Goal: Information Seeking & Learning: Learn about a topic

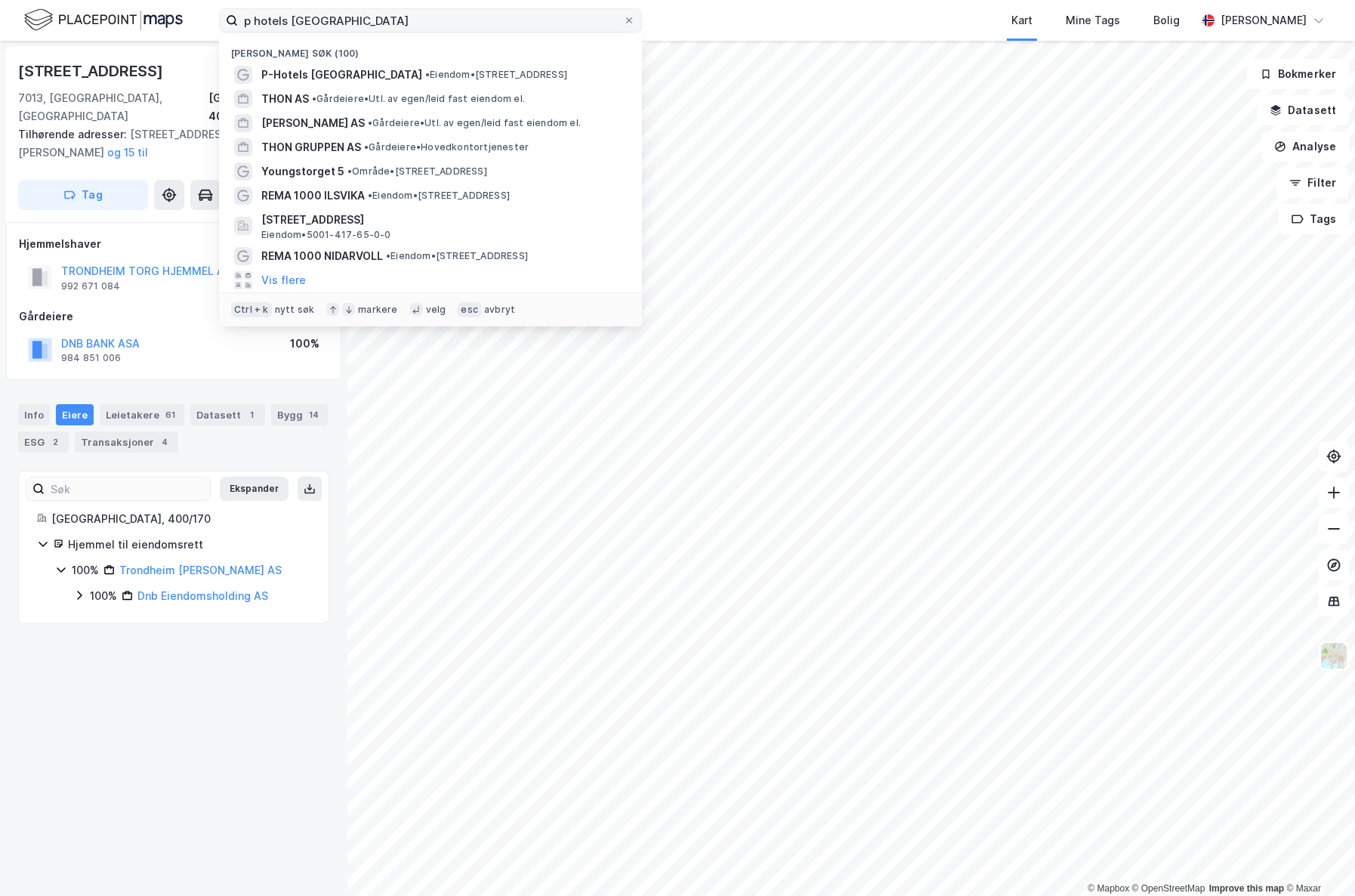
click at [238, 17] on input "p hotels [GEOGRAPHIC_DATA]" at bounding box center [431, 21] width 385 height 23
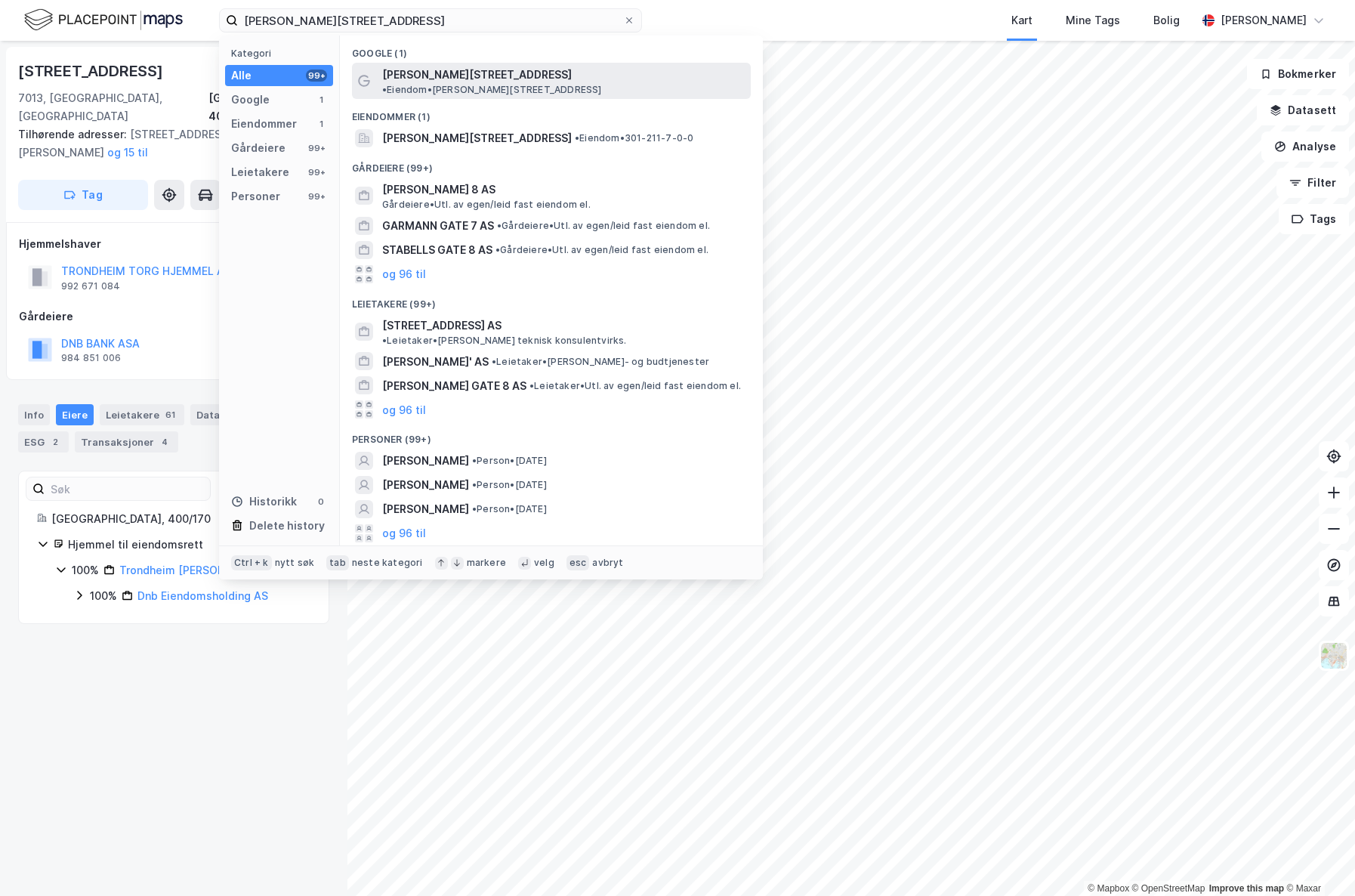
click at [466, 72] on span "[PERSON_NAME][STREET_ADDRESS]" at bounding box center [477, 75] width 190 height 18
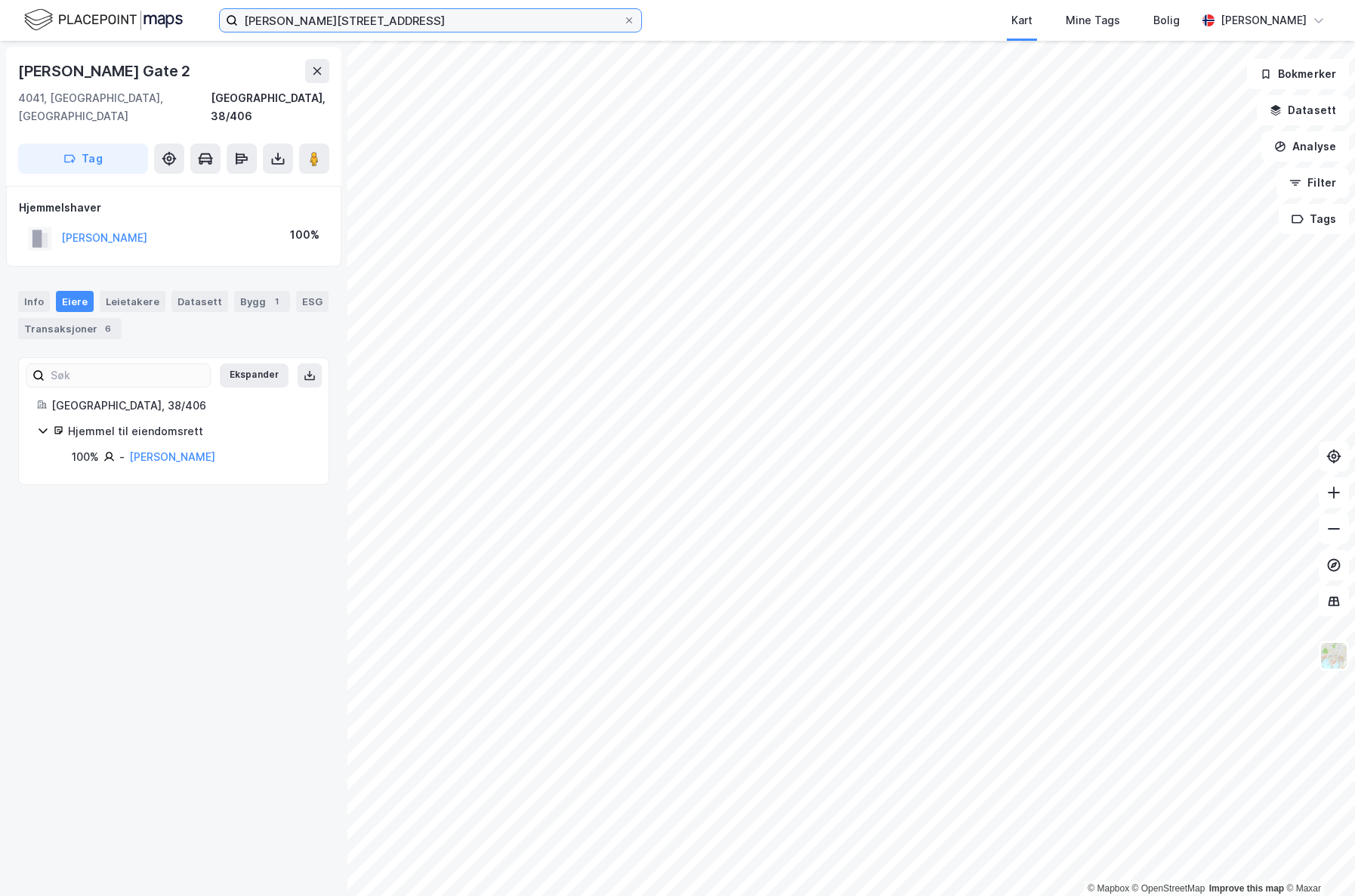
click at [394, 21] on input "[PERSON_NAME][STREET_ADDRESS]" at bounding box center [431, 21] width 385 height 23
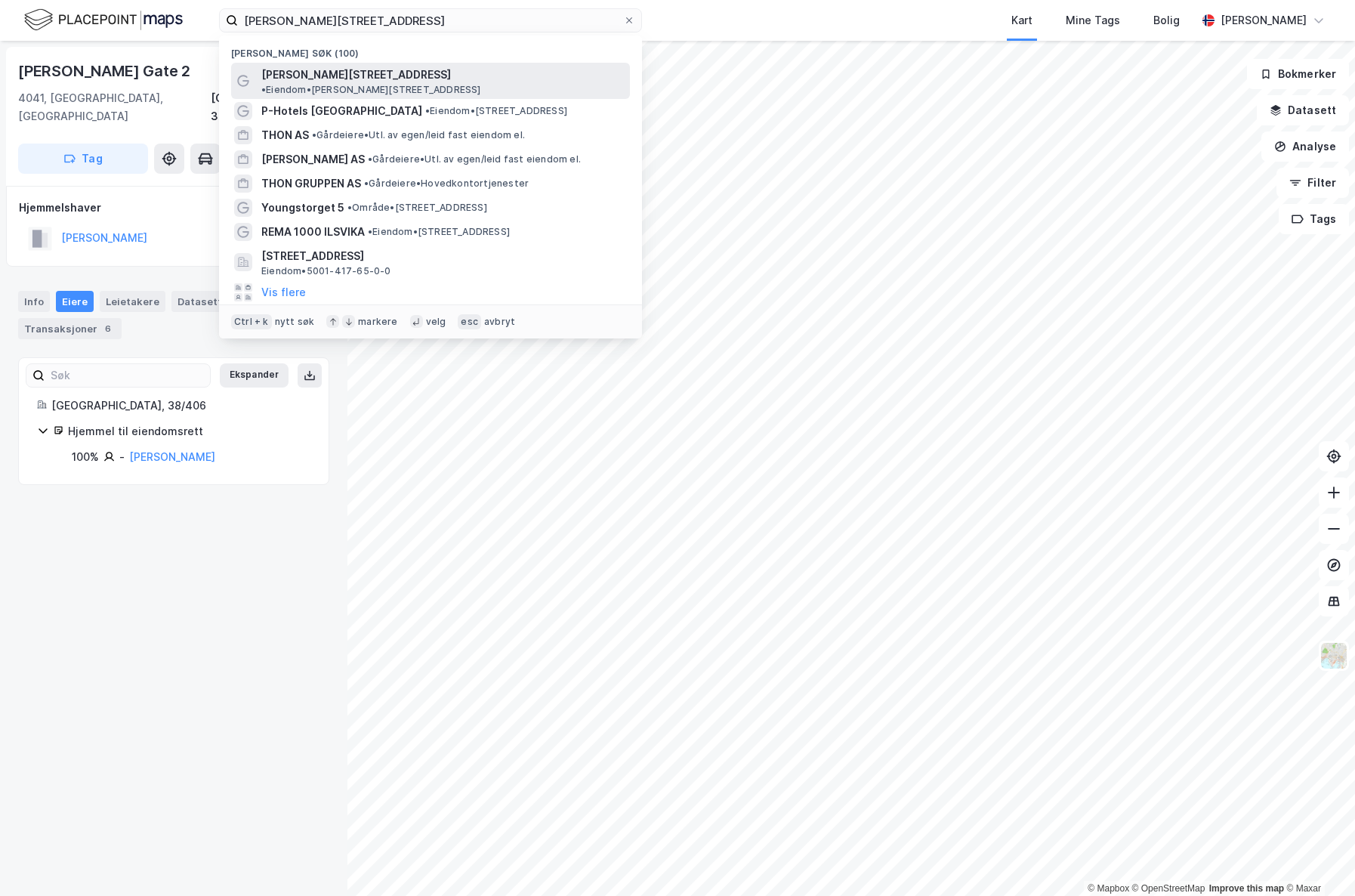
click at [266, 84] on span "•" at bounding box center [263, 89] width 5 height 12
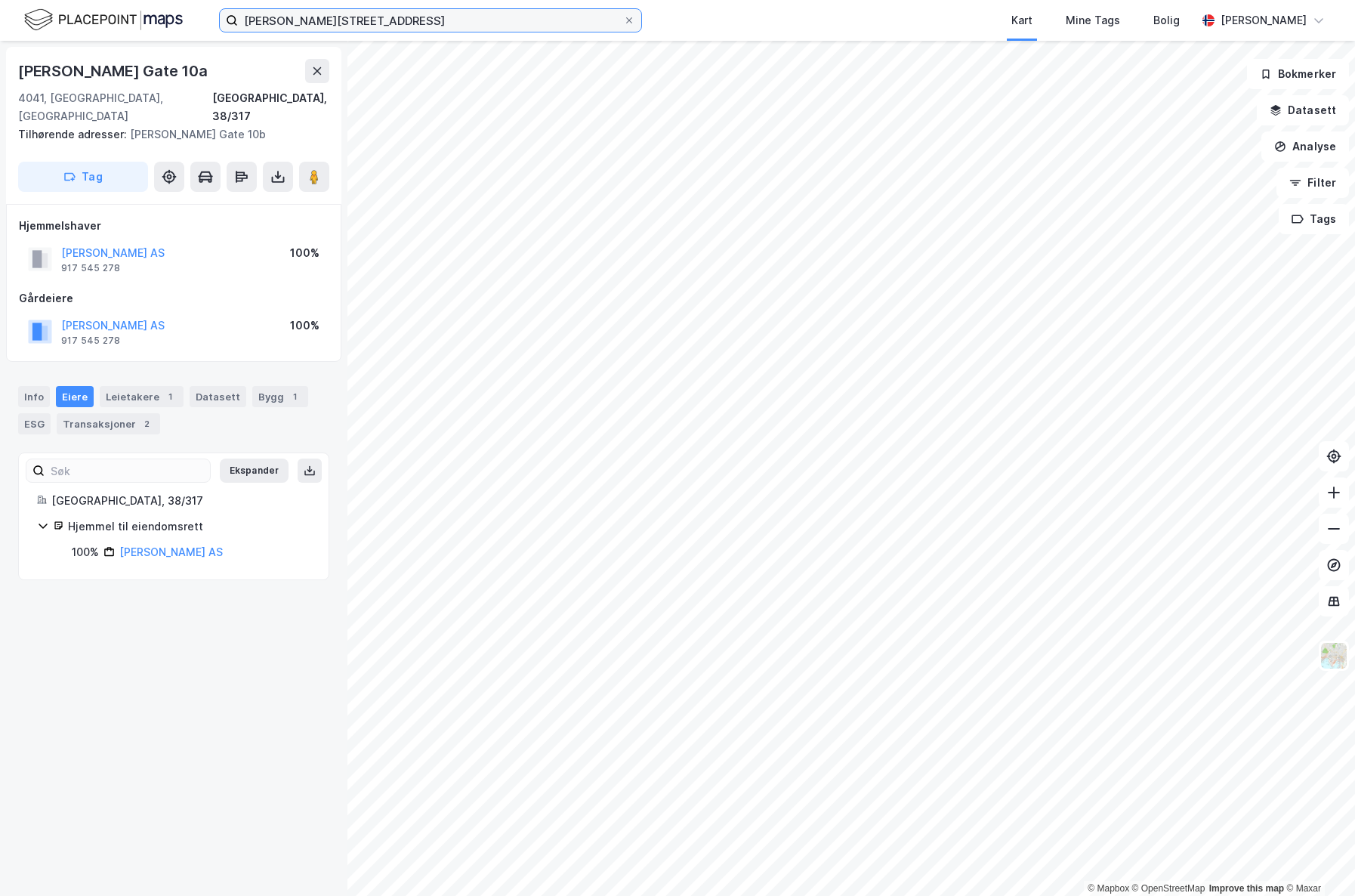
click at [399, 28] on input "[PERSON_NAME][STREET_ADDRESS]" at bounding box center [431, 21] width 385 height 23
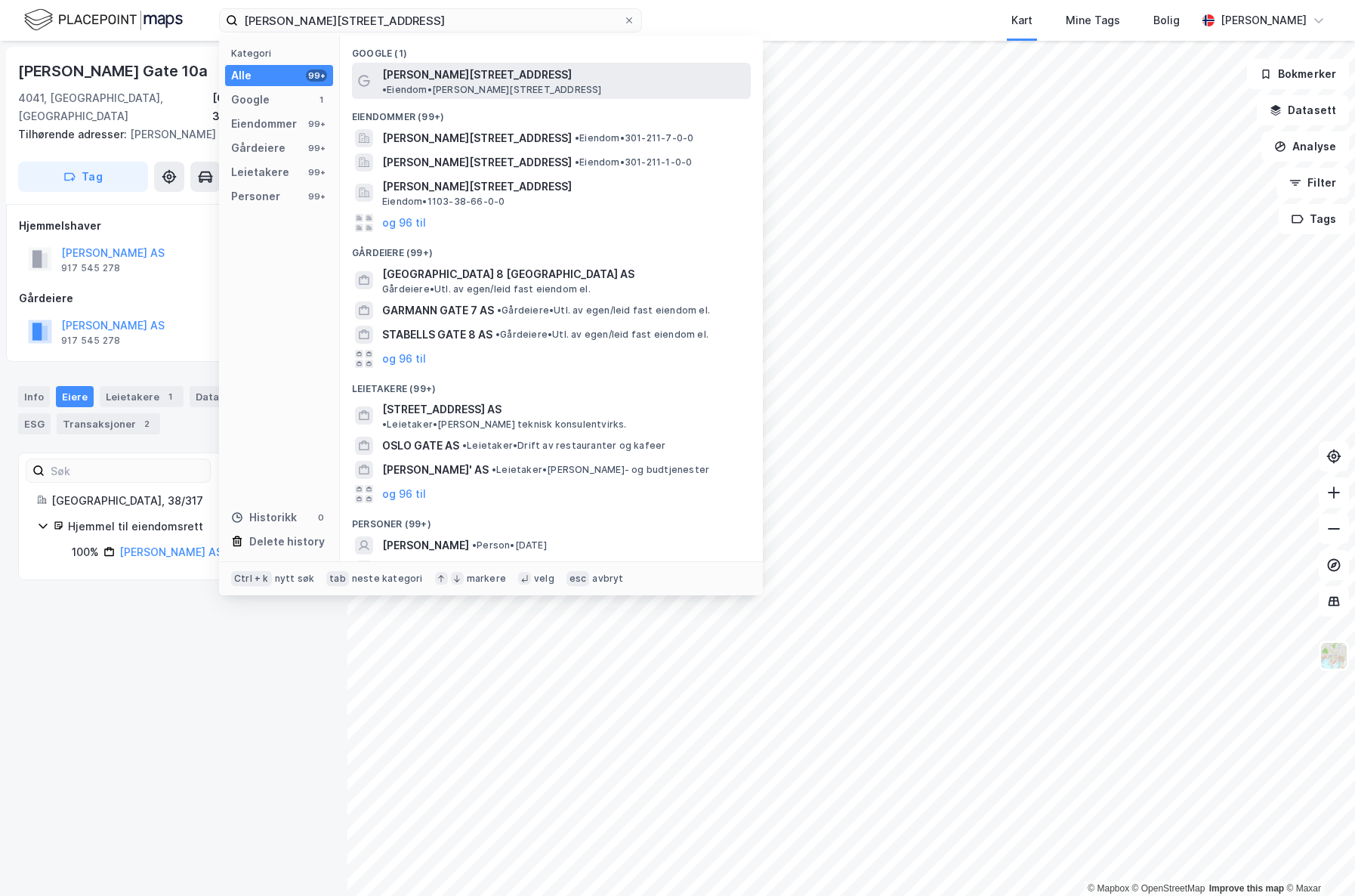
click at [544, 84] on span "• Eiendom • [PERSON_NAME][STREET_ADDRESS]" at bounding box center [492, 90] width 220 height 12
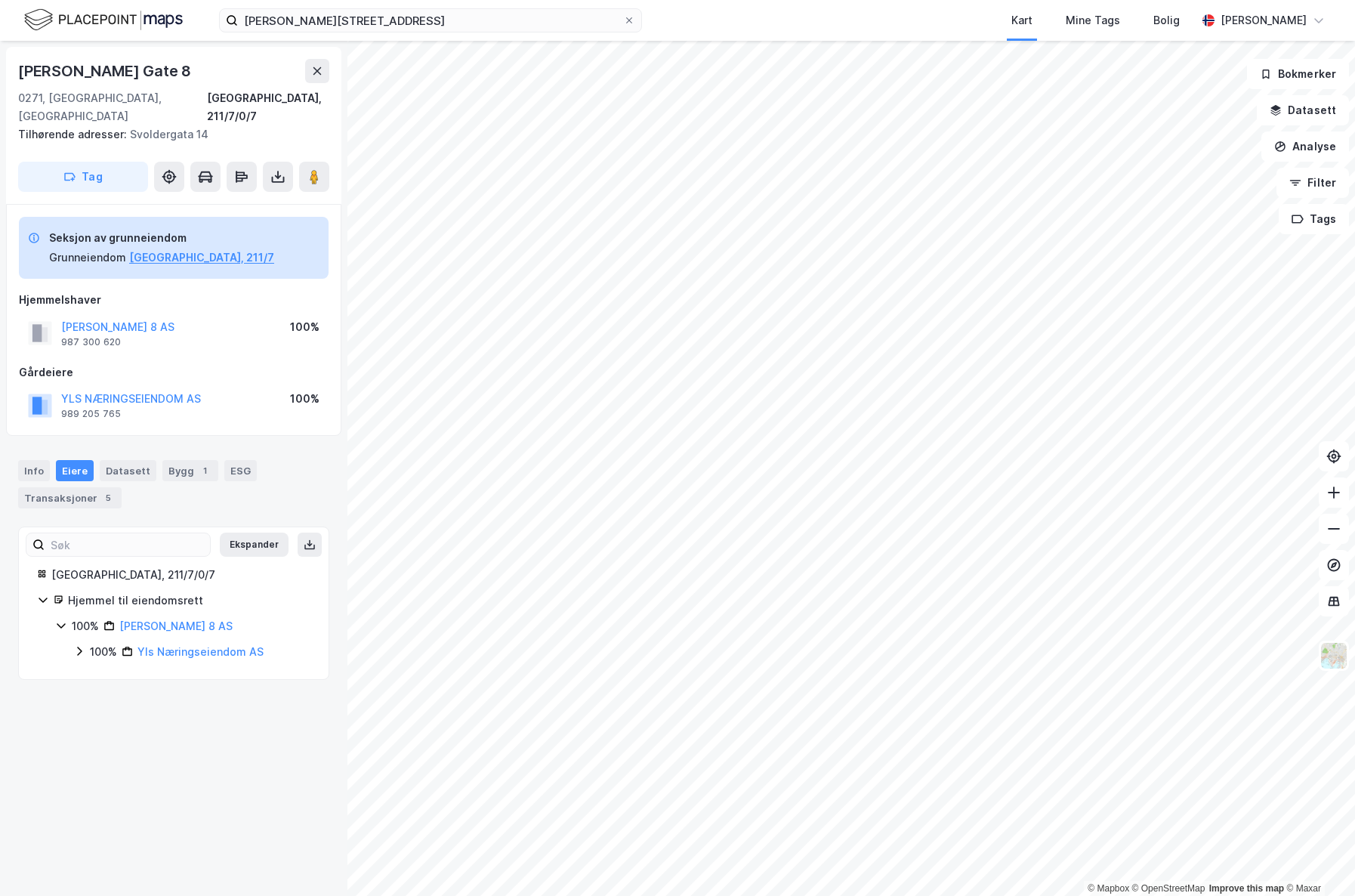
click at [81, 646] on icon at bounding box center [79, 651] width 5 height 9
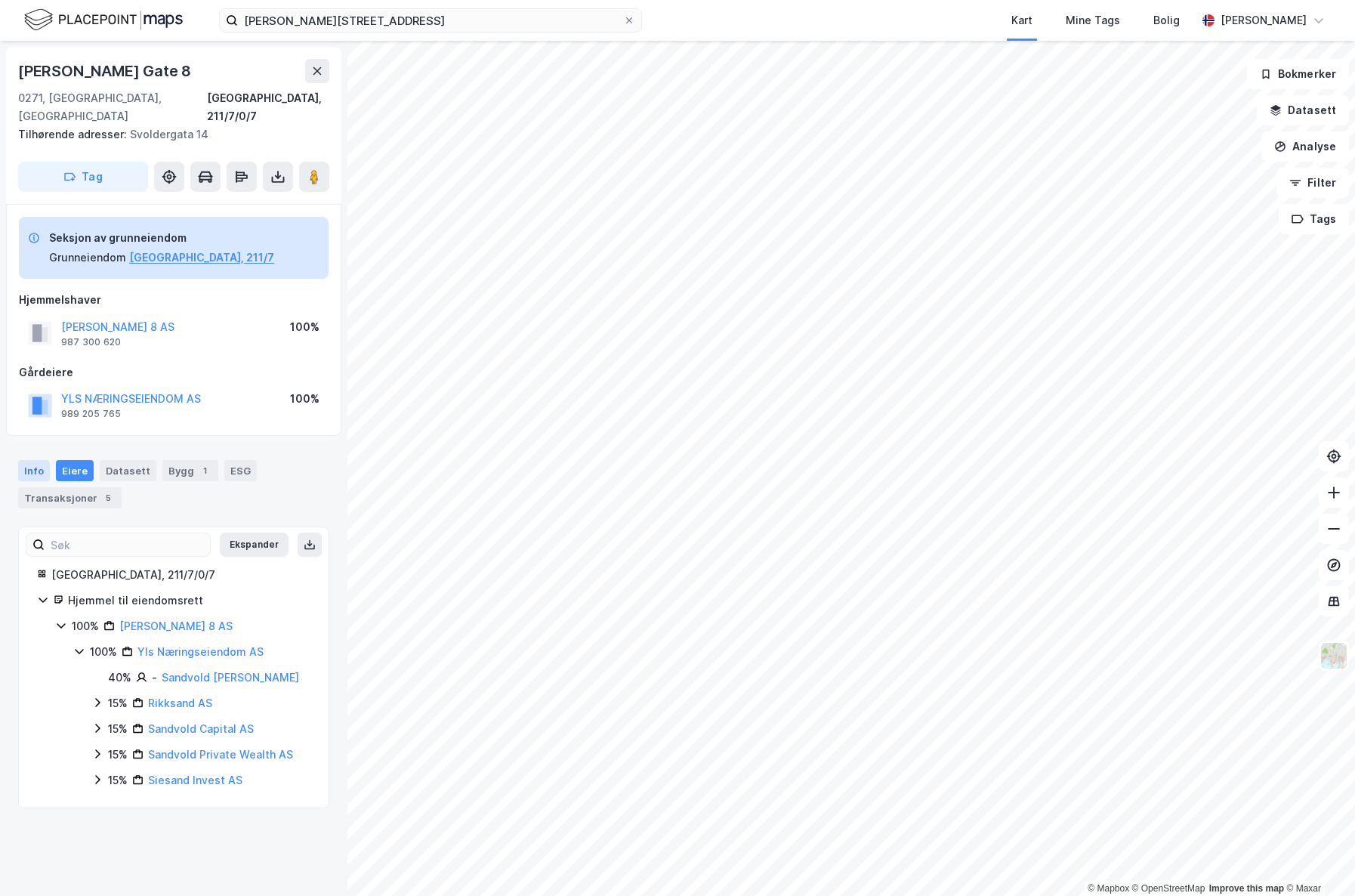
click at [35, 460] on div "Info" at bounding box center [34, 471] width 31 height 21
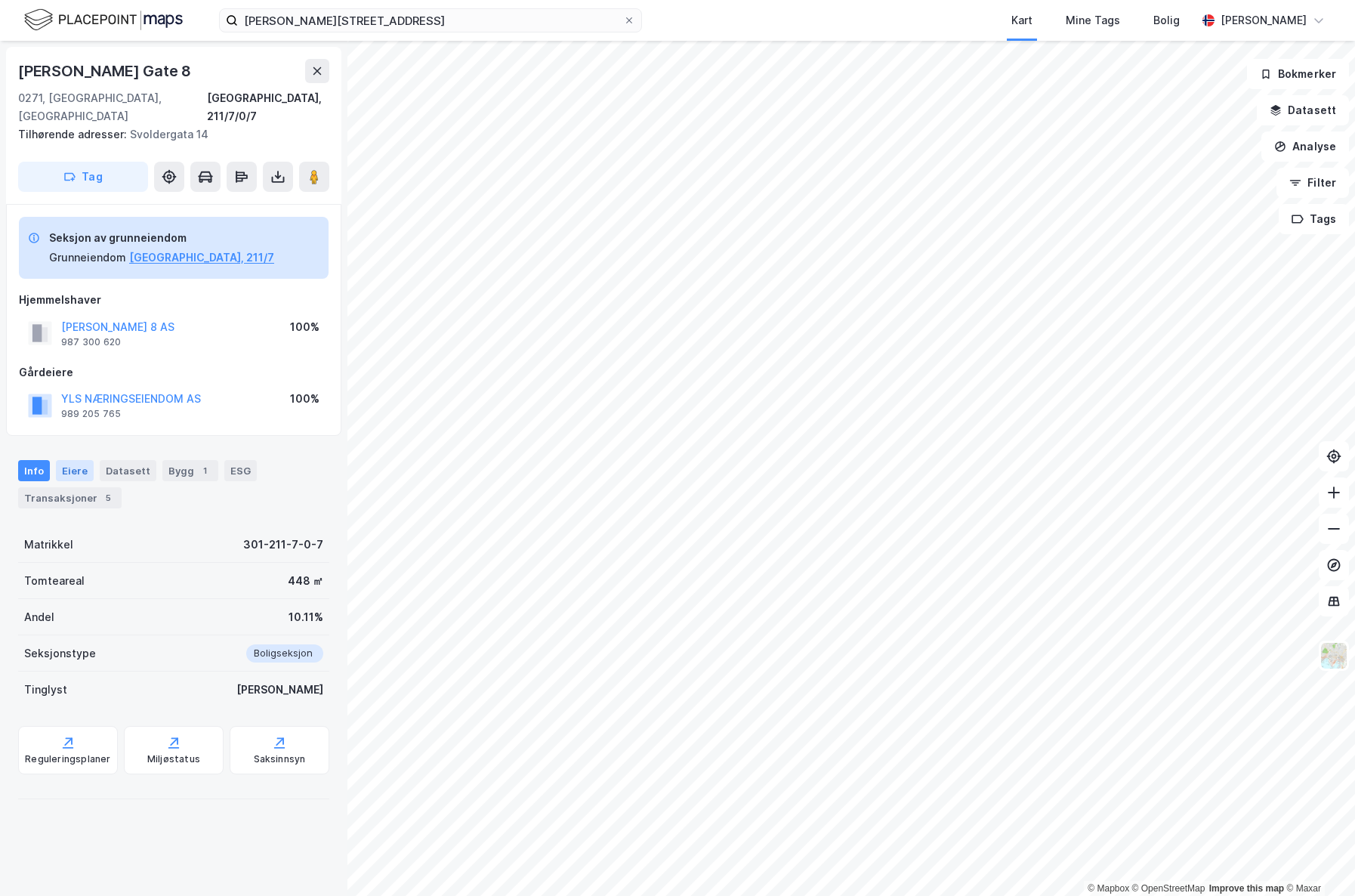
click at [68, 460] on div "Eiere" at bounding box center [74, 471] width 38 height 21
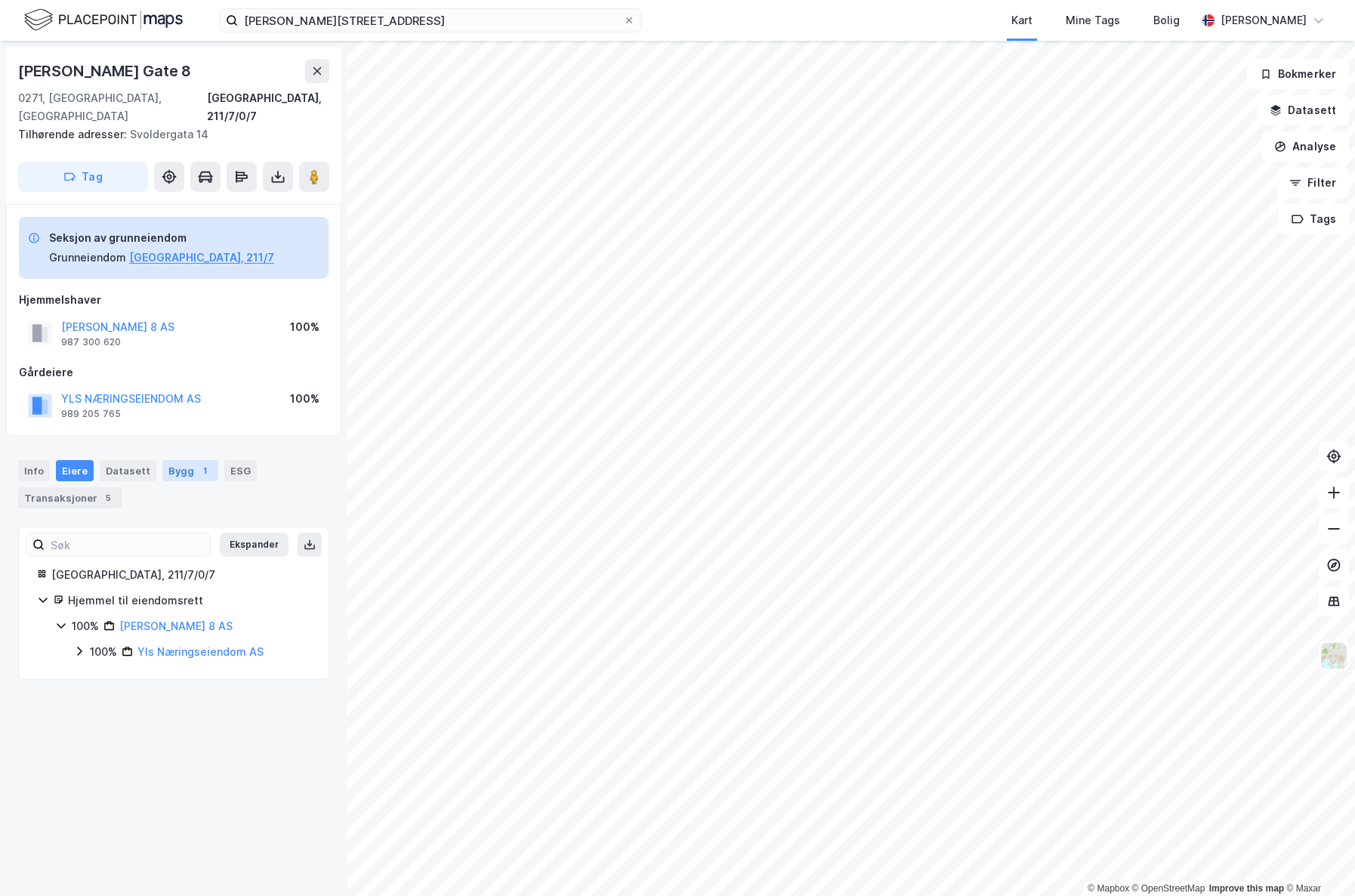
click at [177, 460] on div "Bygg 1" at bounding box center [190, 471] width 56 height 21
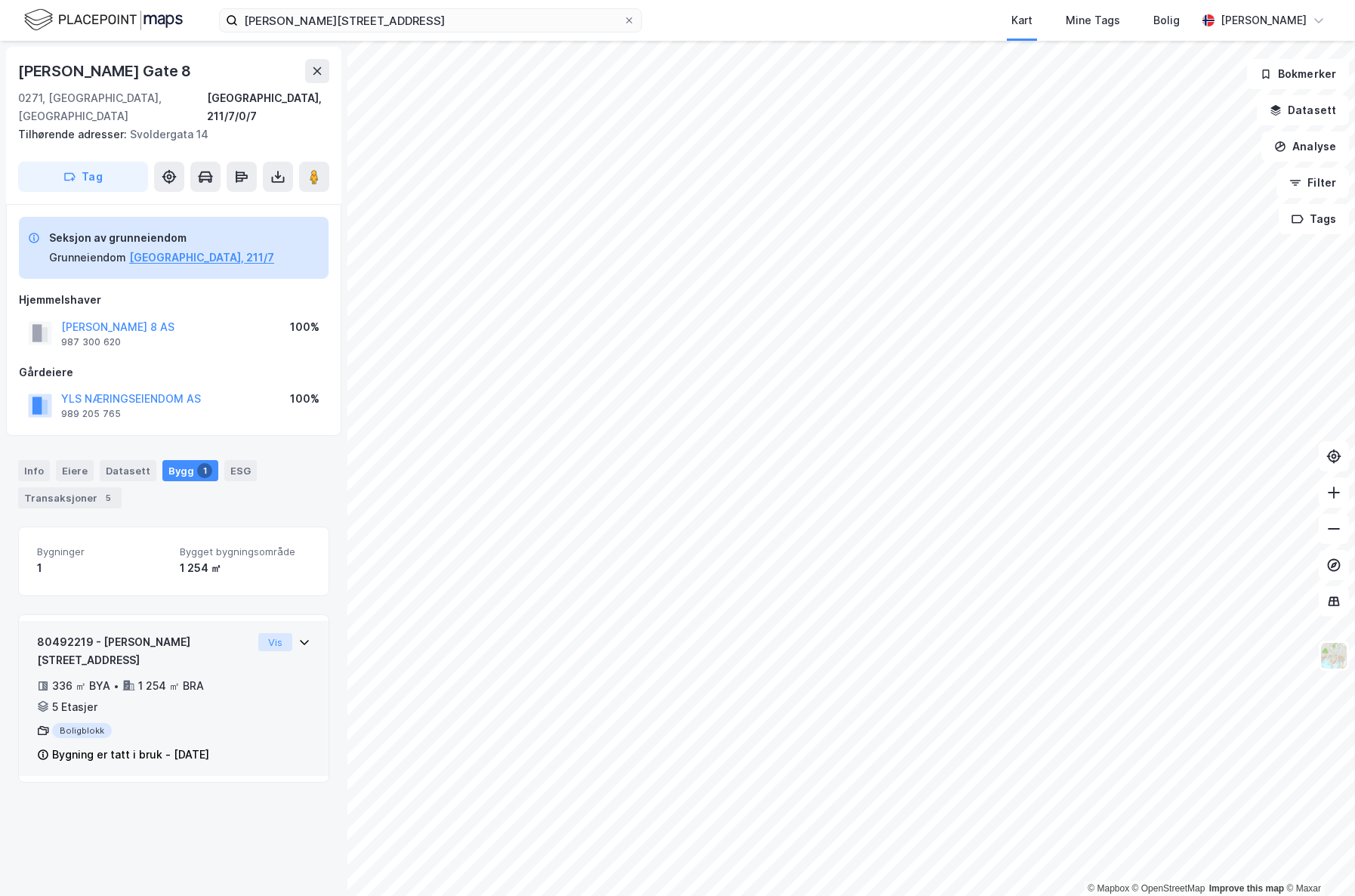
click at [283, 633] on button "Vis" at bounding box center [275, 642] width 34 height 18
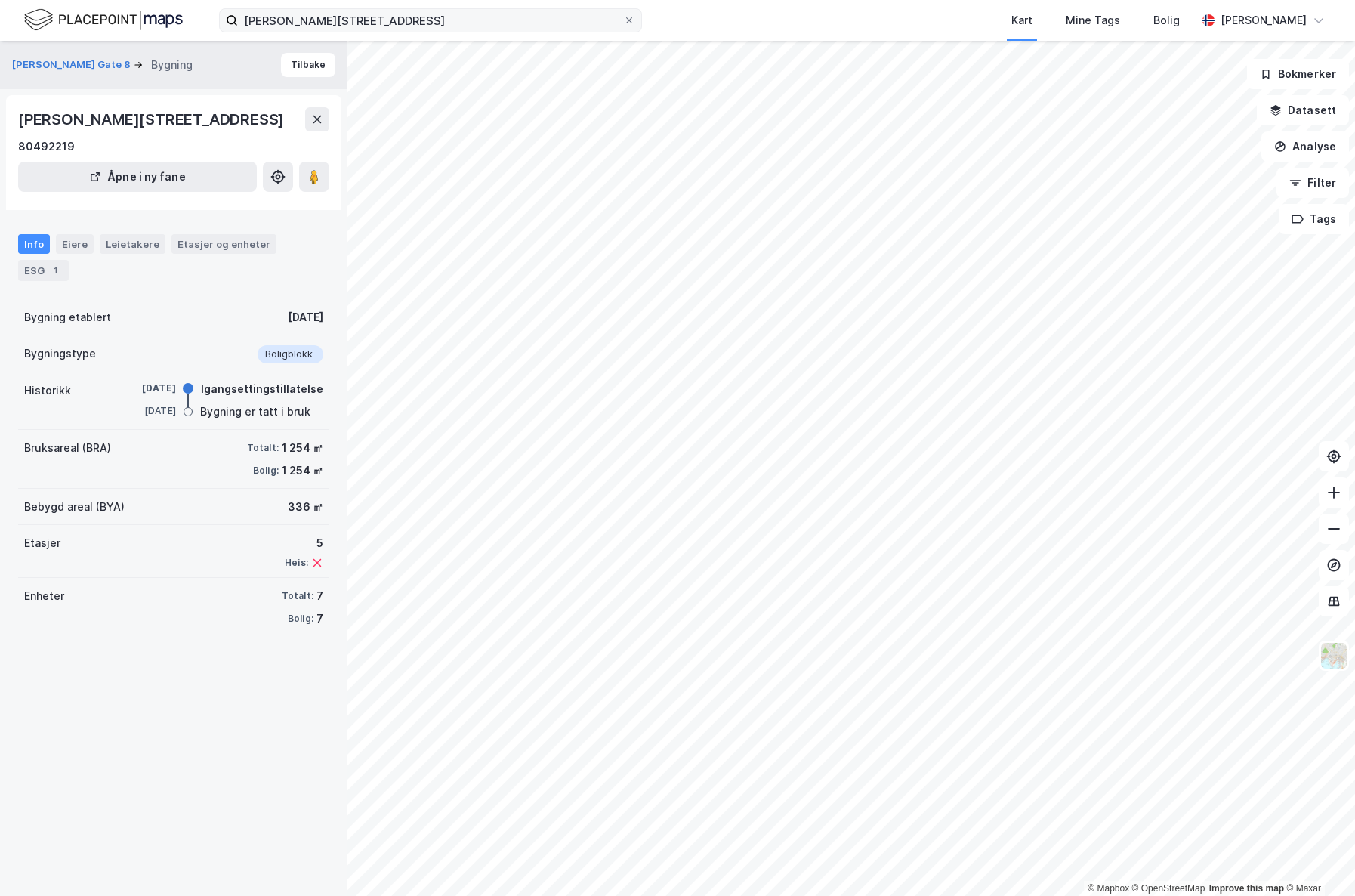
drag, startPoint x: 418, startPoint y: 8, endPoint x: 410, endPoint y: 16, distance: 11.3
click at [412, 9] on label "[PERSON_NAME][STREET_ADDRESS]" at bounding box center [430, 20] width 423 height 24
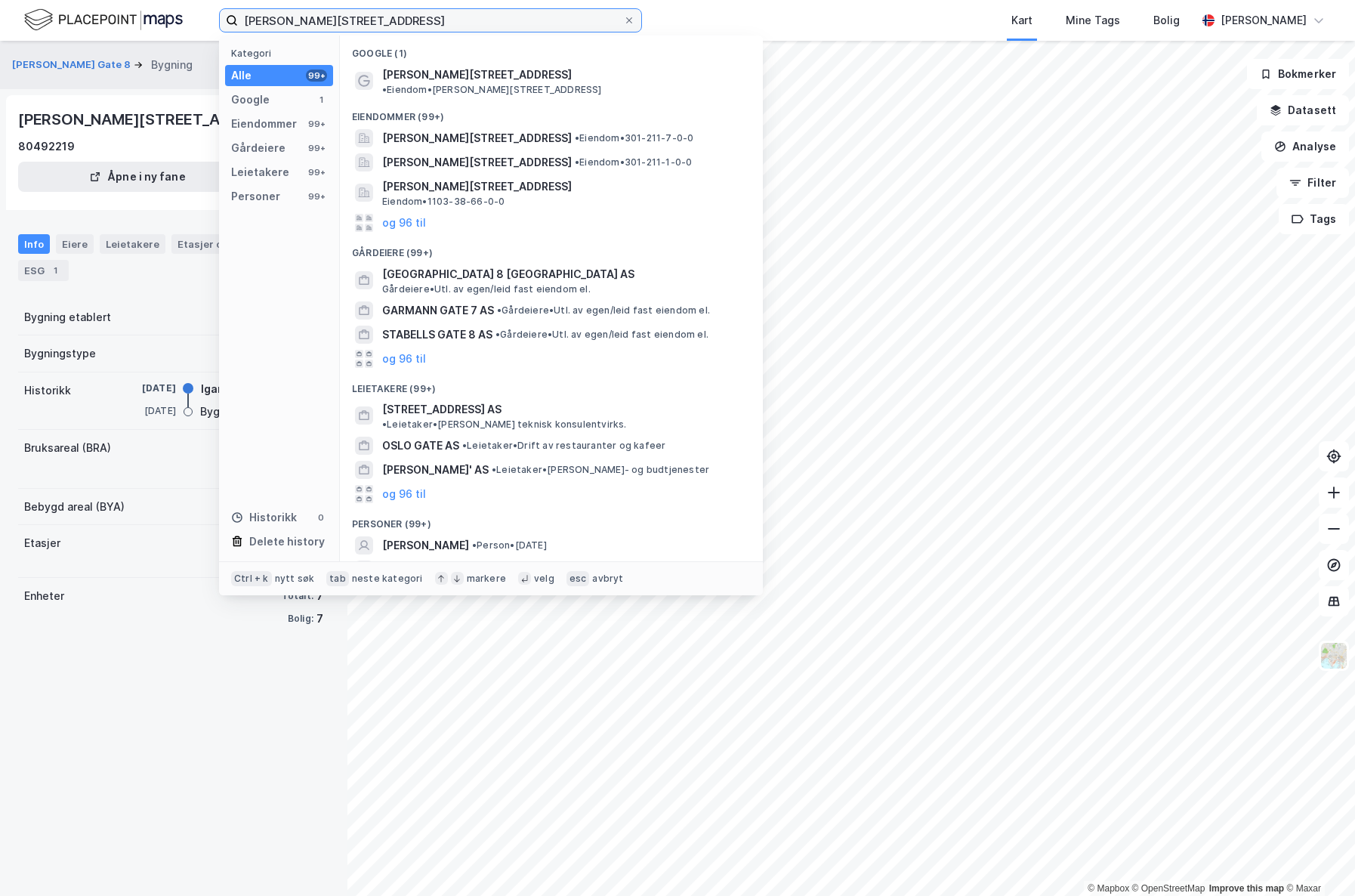
drag, startPoint x: 411, startPoint y: 22, endPoint x: -75, endPoint y: 61, distance: 487.6
click at [238, 31] on input "[PERSON_NAME][STREET_ADDRESS]" at bounding box center [431, 21] width 385 height 23
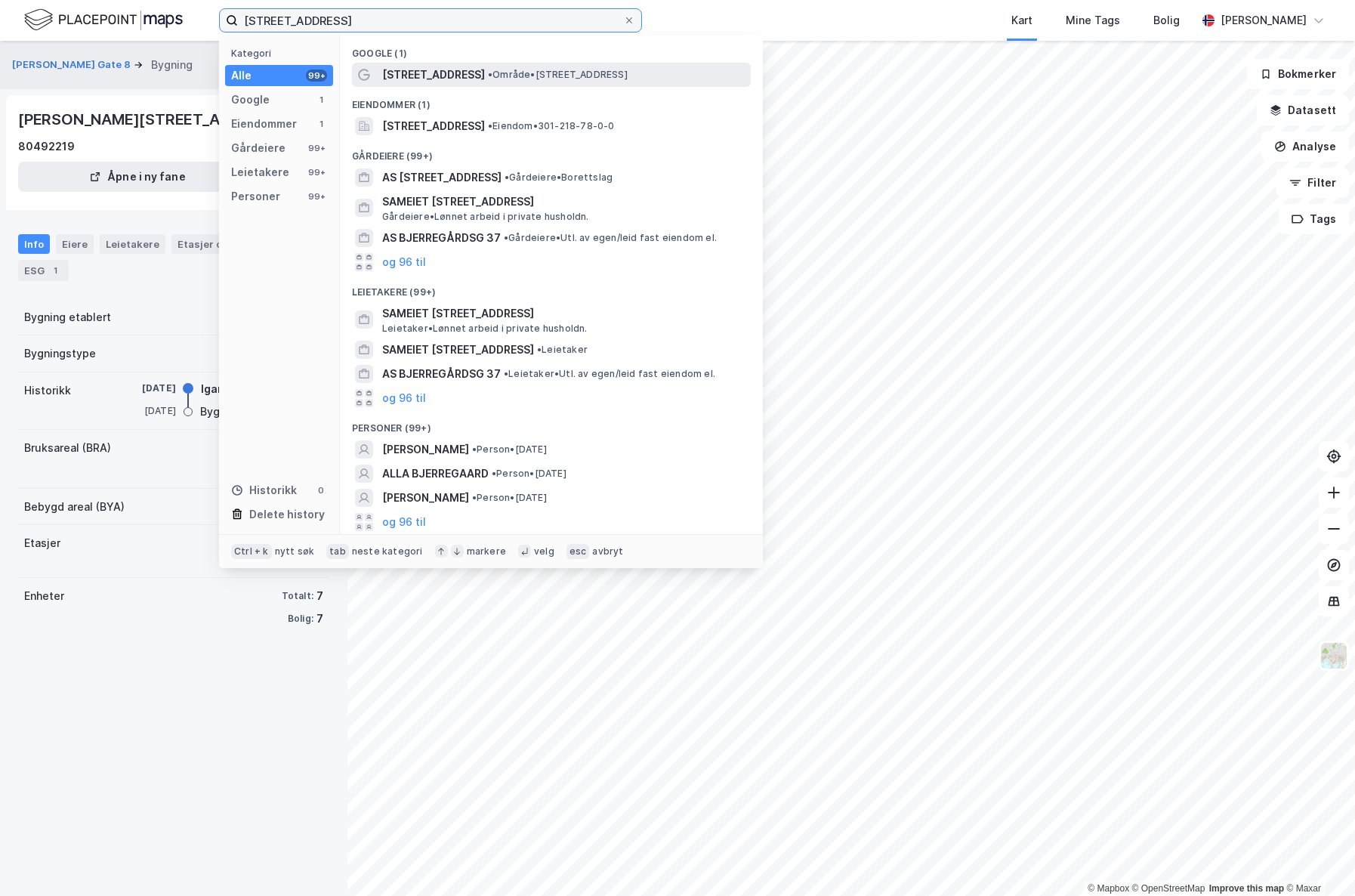
type input "[STREET_ADDRESS]"
click at [533, 72] on span "• Område • [STREET_ADDRESS]" at bounding box center [557, 75] width 140 height 12
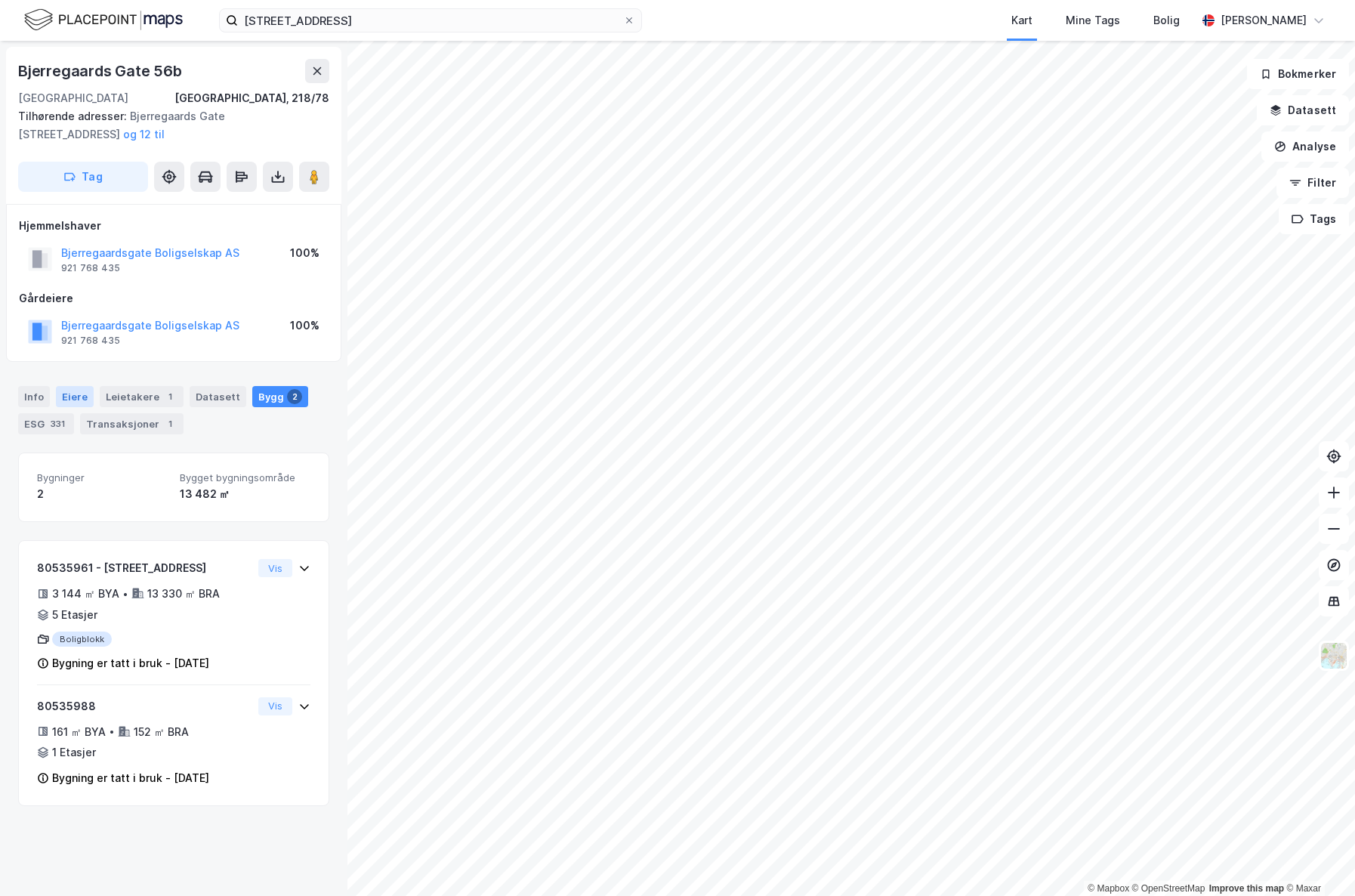
click at [84, 397] on div "Eiere" at bounding box center [74, 397] width 38 height 21
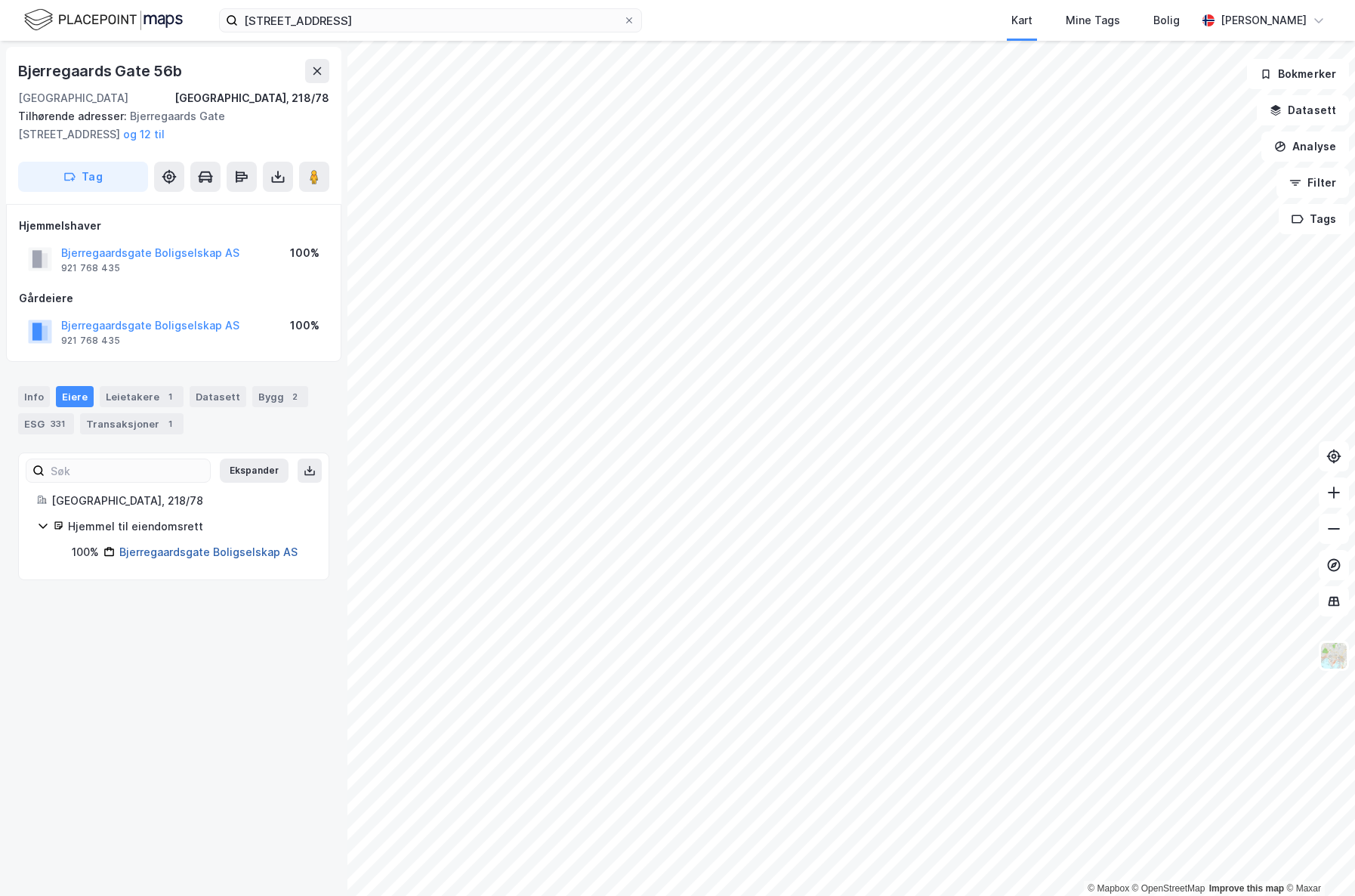
click at [136, 557] on link "Bjerregaardsgate Boligselskap AS" at bounding box center [208, 551] width 178 height 13
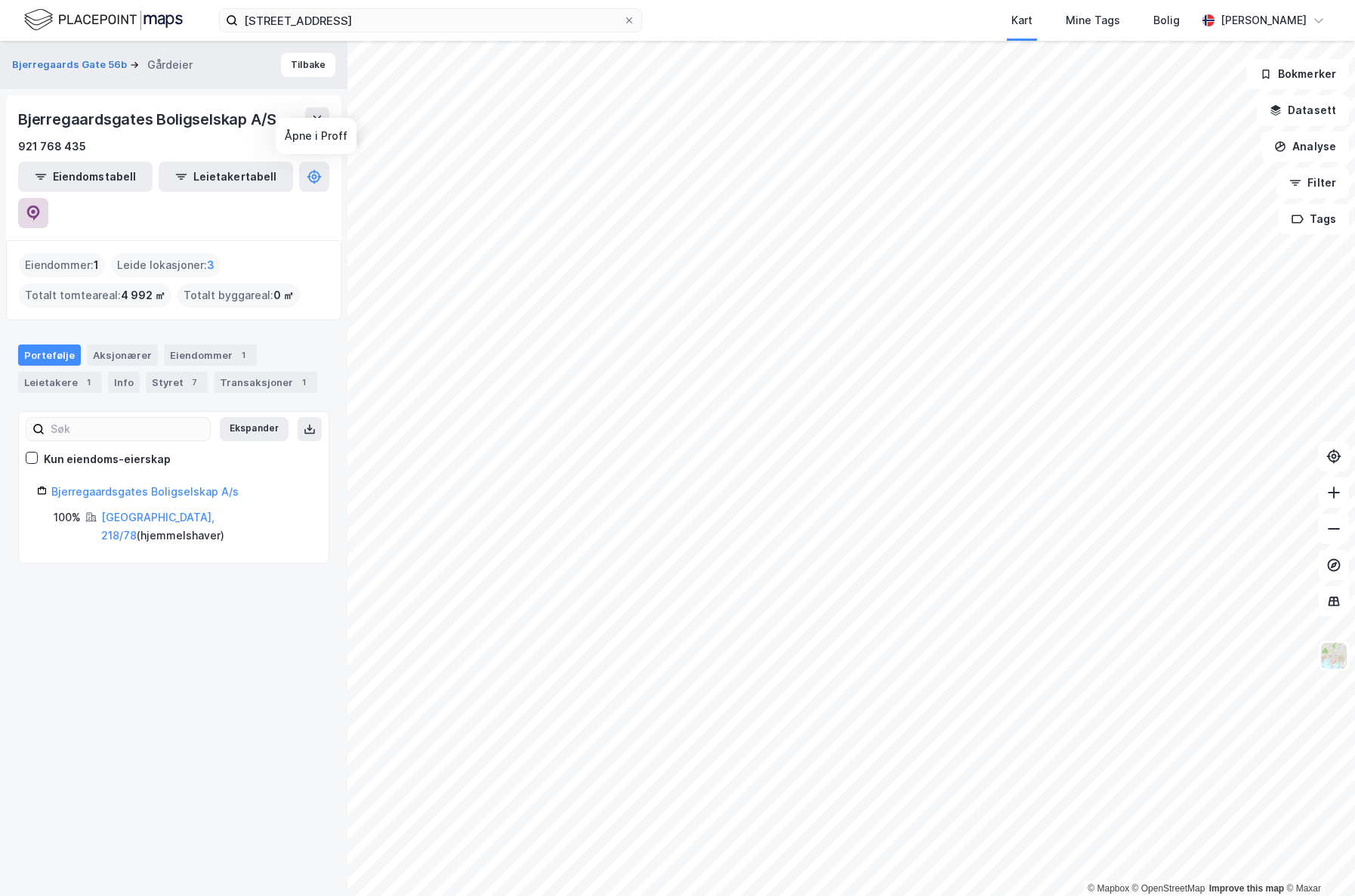
click at [40, 206] on icon at bounding box center [33, 213] width 13 height 15
click at [124, 372] on div "Info" at bounding box center [124, 382] width 31 height 21
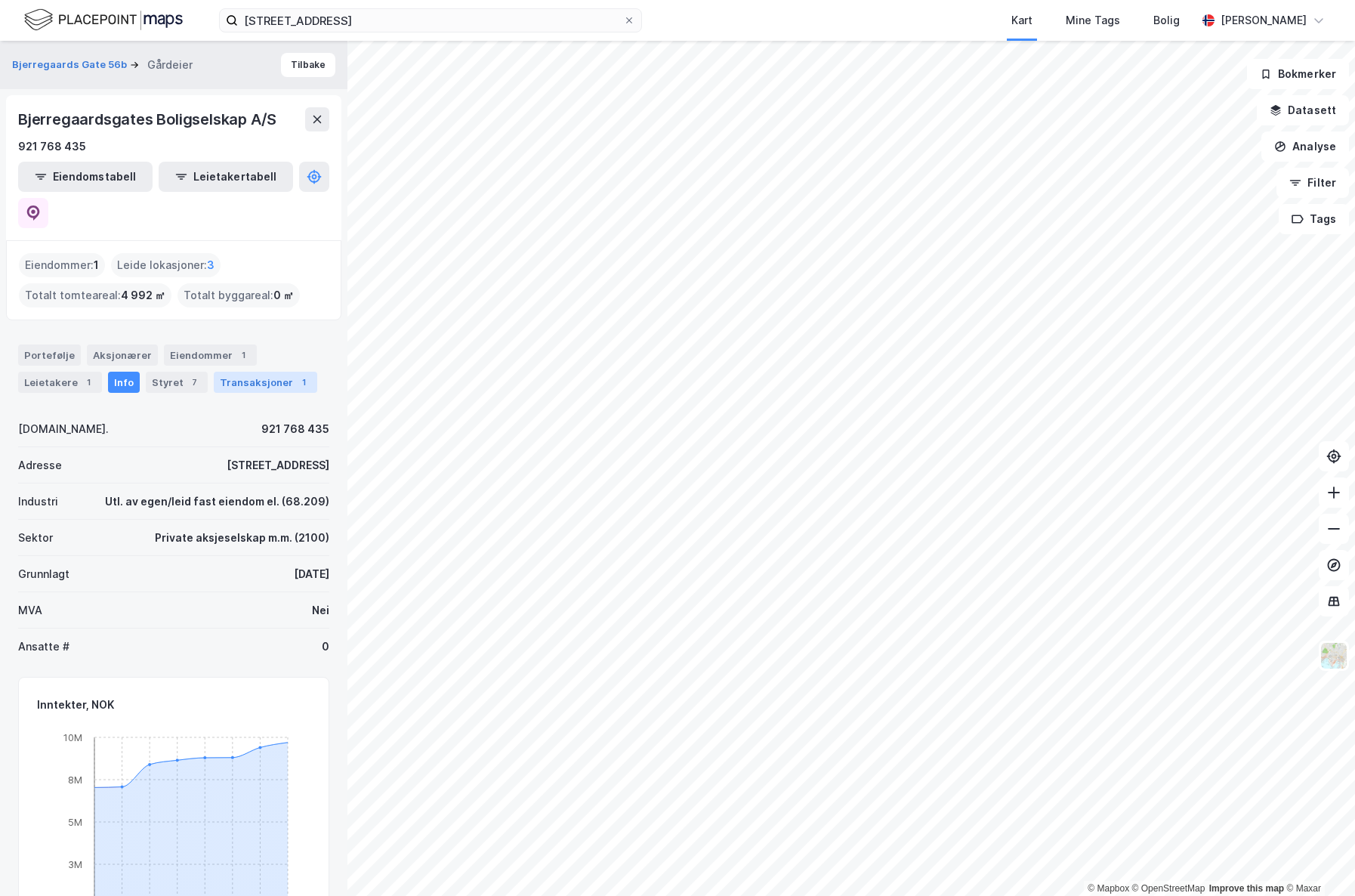
click at [266, 372] on div "Transaksjoner 1" at bounding box center [265, 382] width 104 height 21
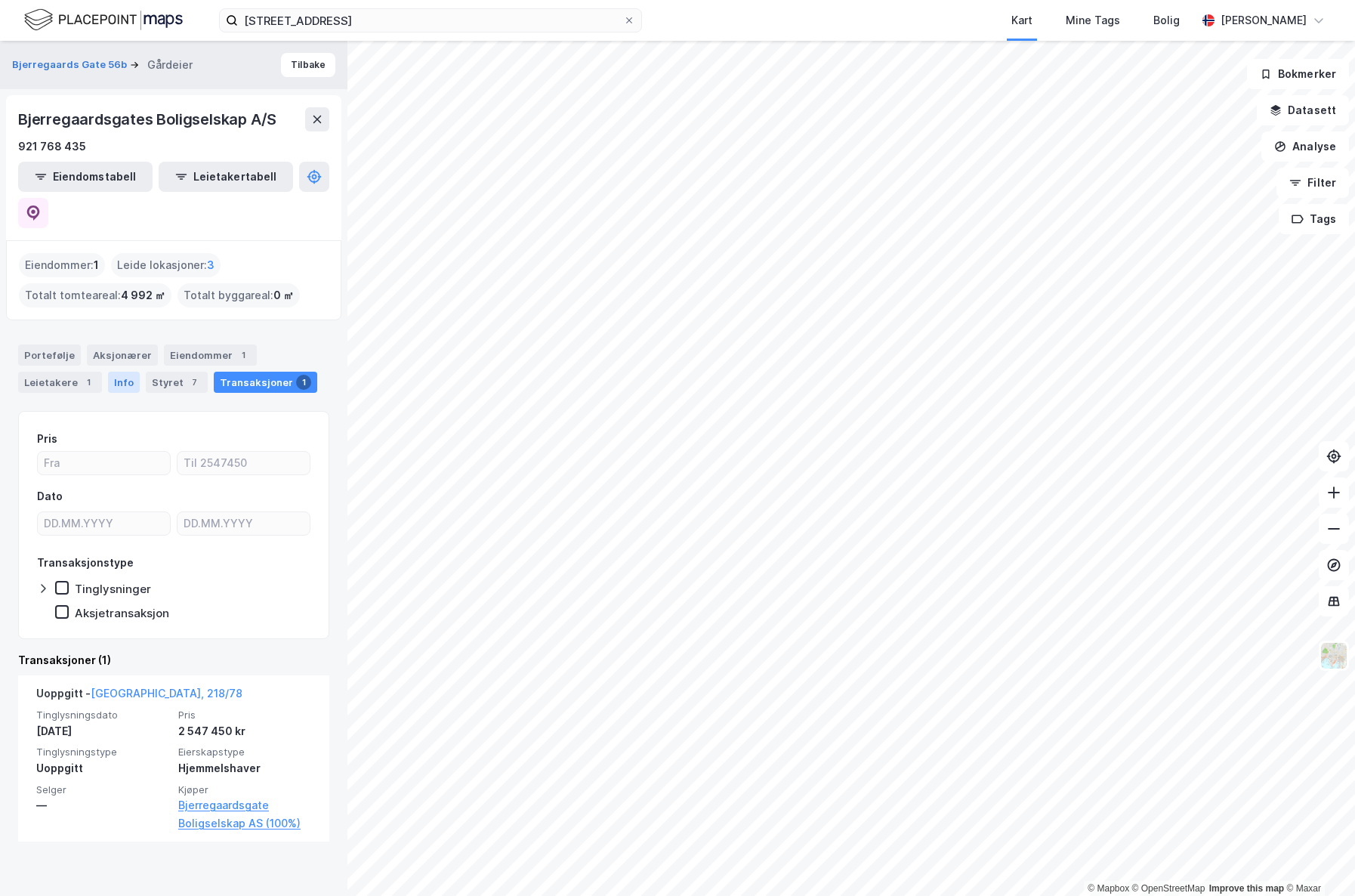
click at [121, 372] on div "Info" at bounding box center [124, 382] width 31 height 21
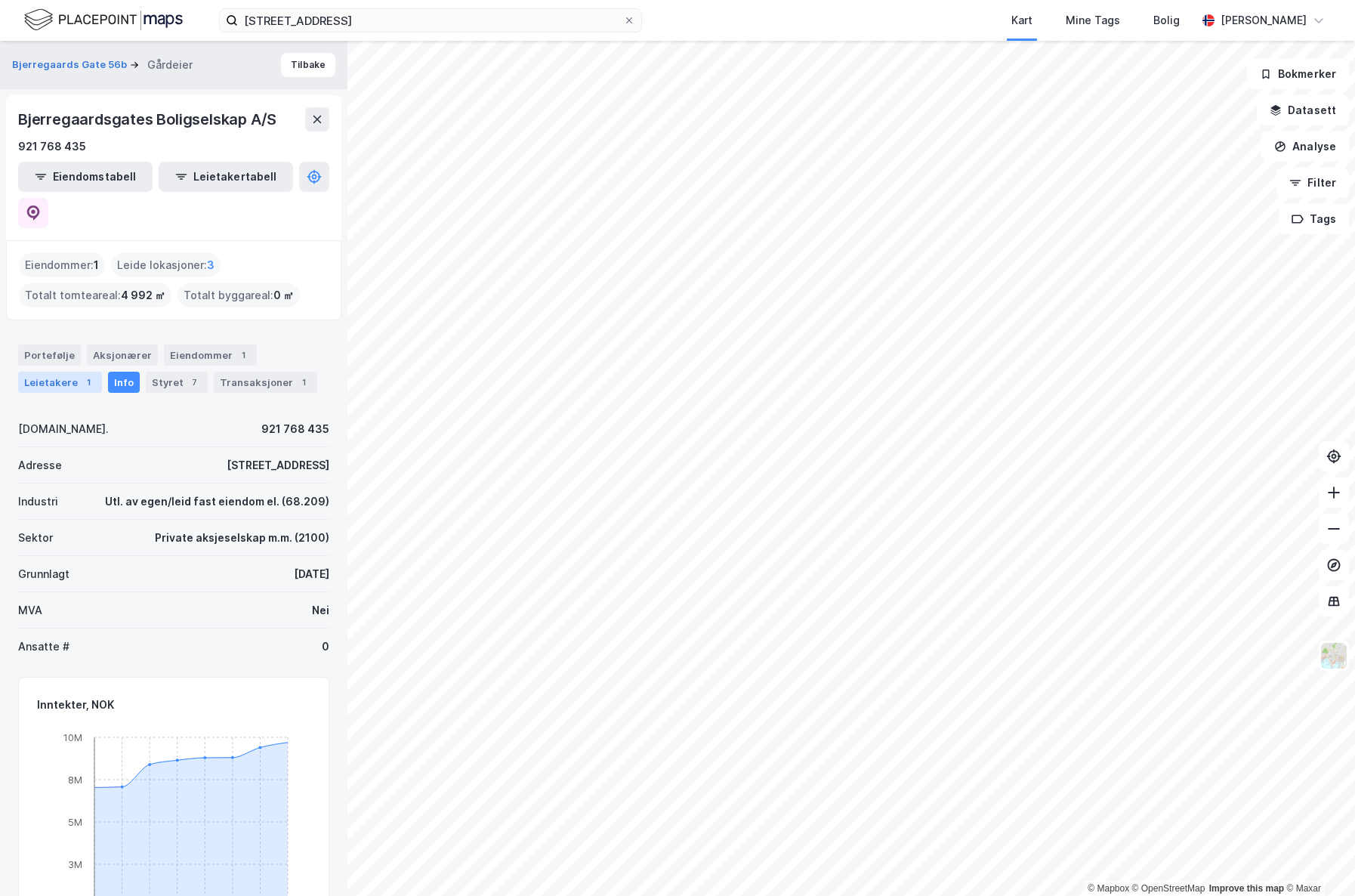
click at [62, 372] on div "Leietakere 1" at bounding box center [60, 382] width 84 height 21
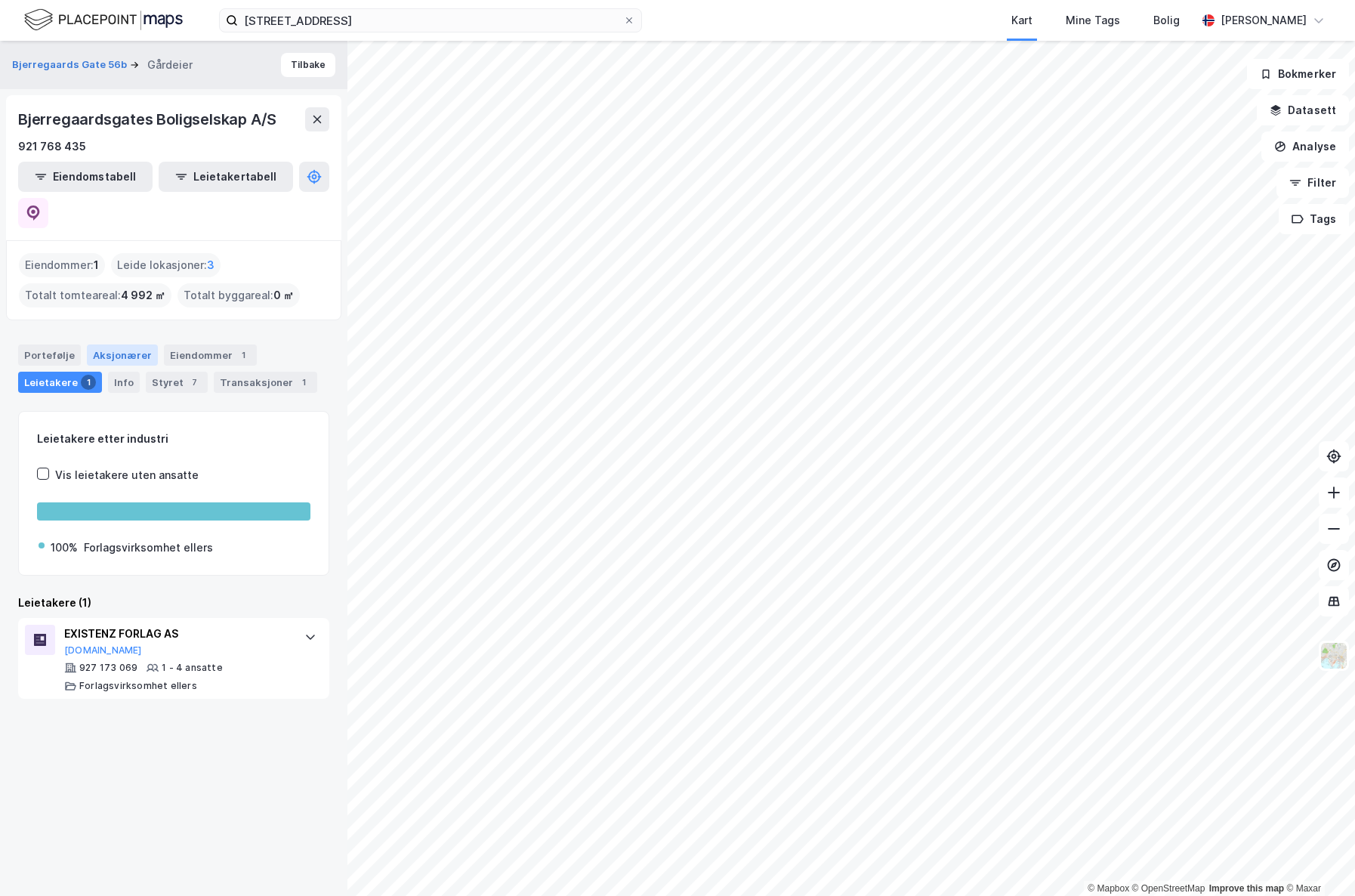
click at [144, 345] on div "Aksjonærer" at bounding box center [122, 355] width 71 height 21
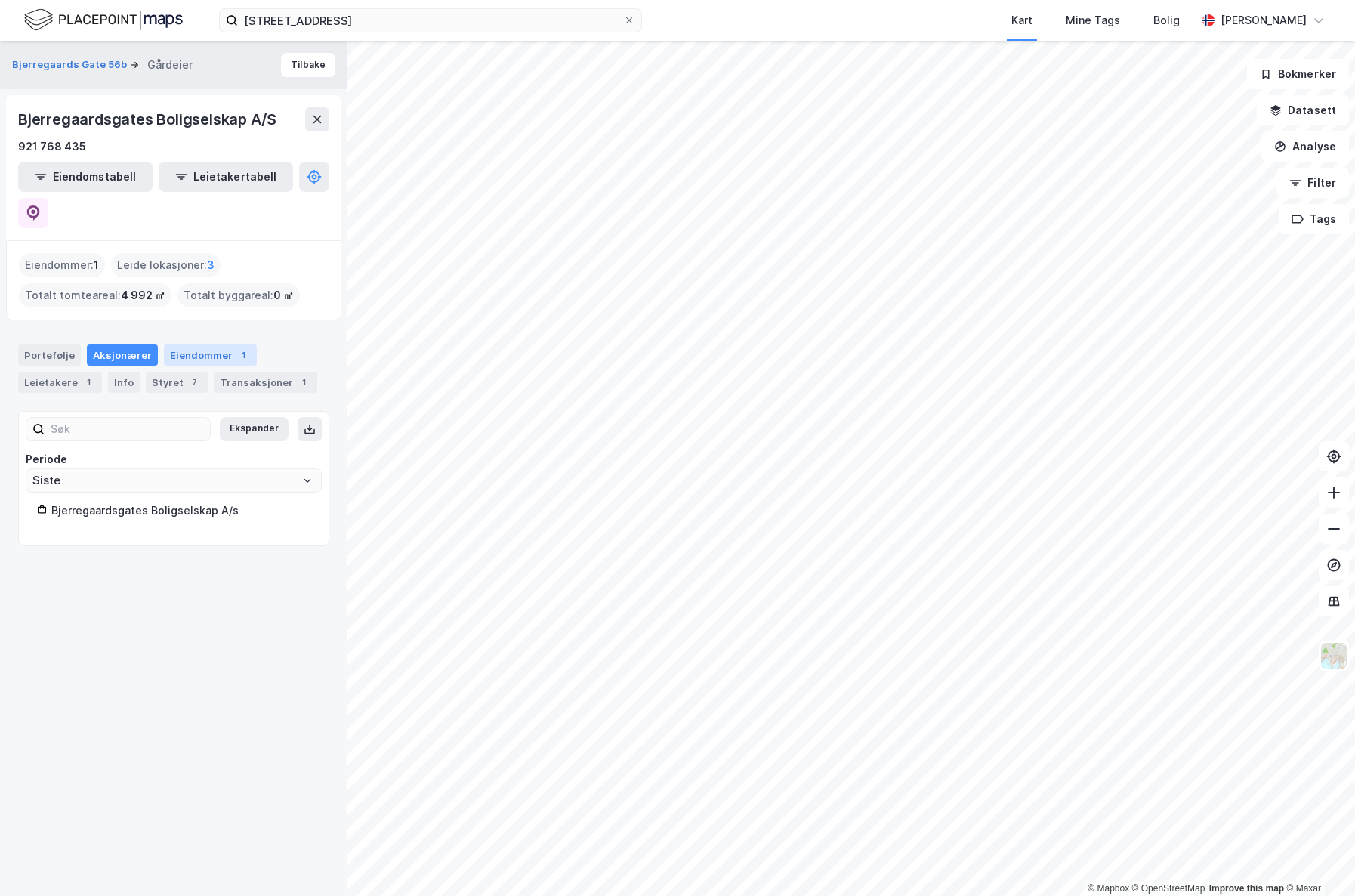
click at [210, 345] on div "Eiendommer 1" at bounding box center [210, 355] width 93 height 21
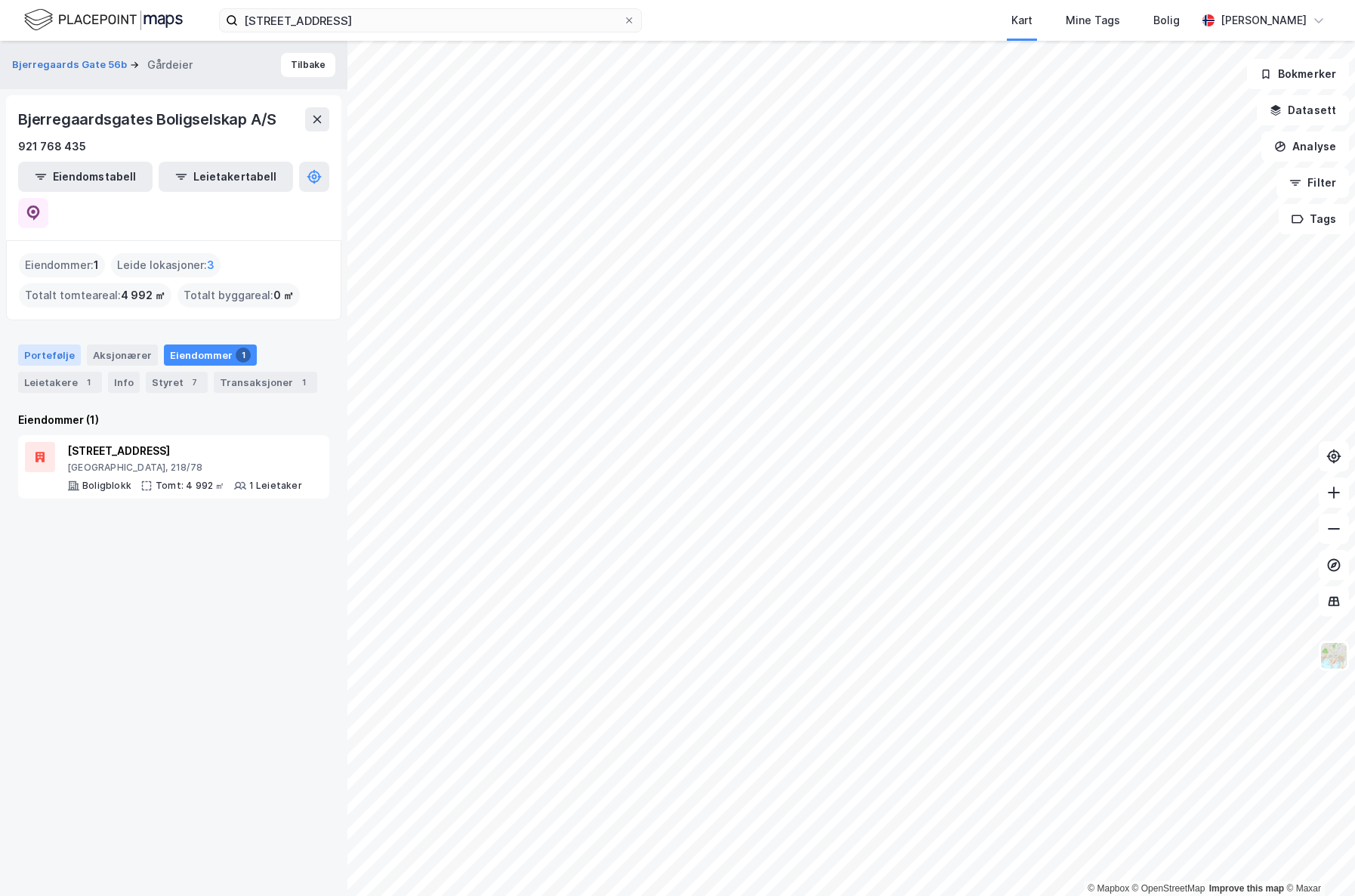
click at [62, 345] on div "Portefølje" at bounding box center [50, 355] width 63 height 21
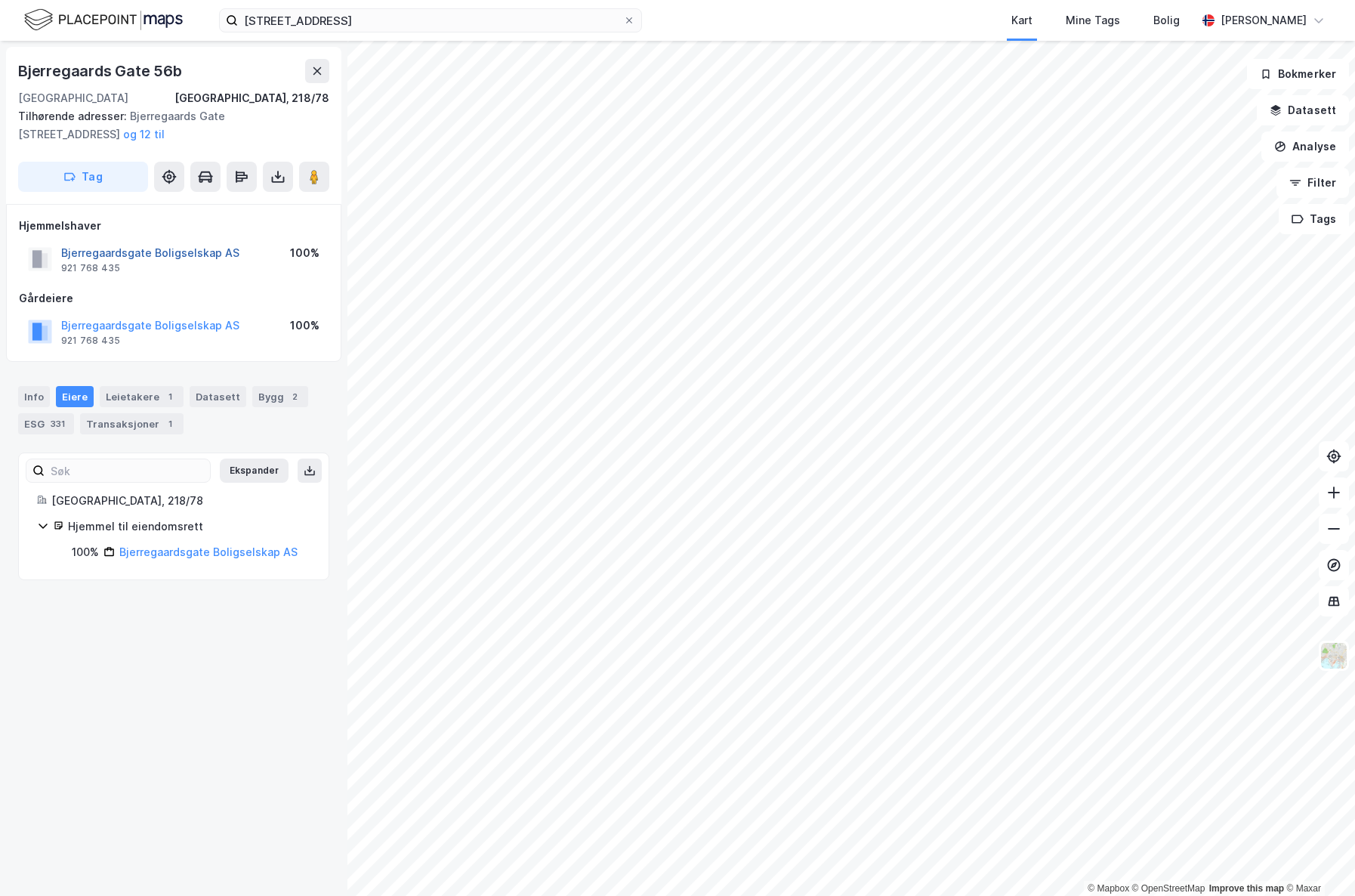
click at [0, 0] on button "Bjerregaardsgate Boligselskap AS" at bounding box center [0, 0] width 0 height 0
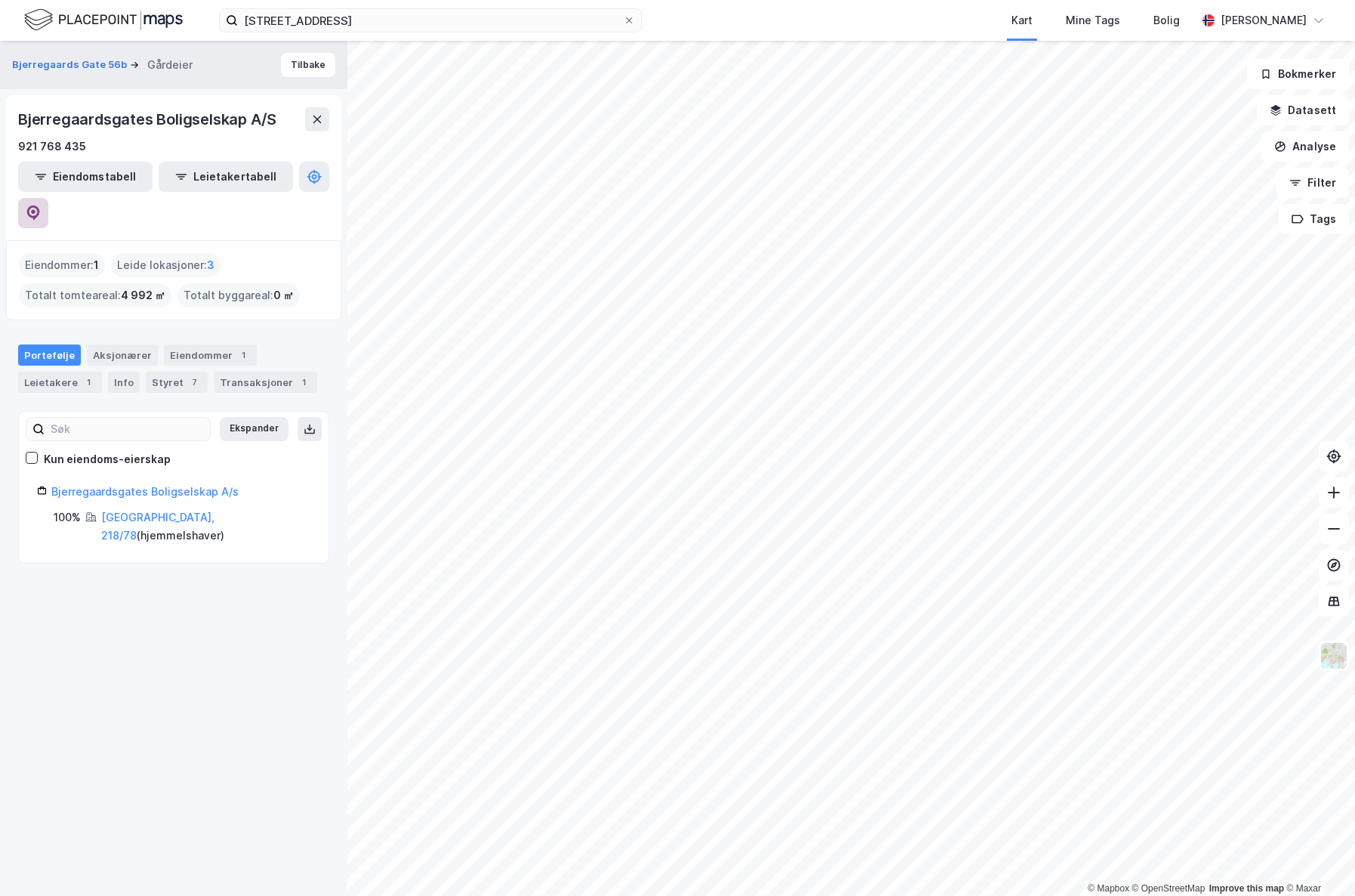
click at [48, 198] on button at bounding box center [33, 213] width 30 height 30
click at [119, 372] on div "Info" at bounding box center [124, 382] width 31 height 21
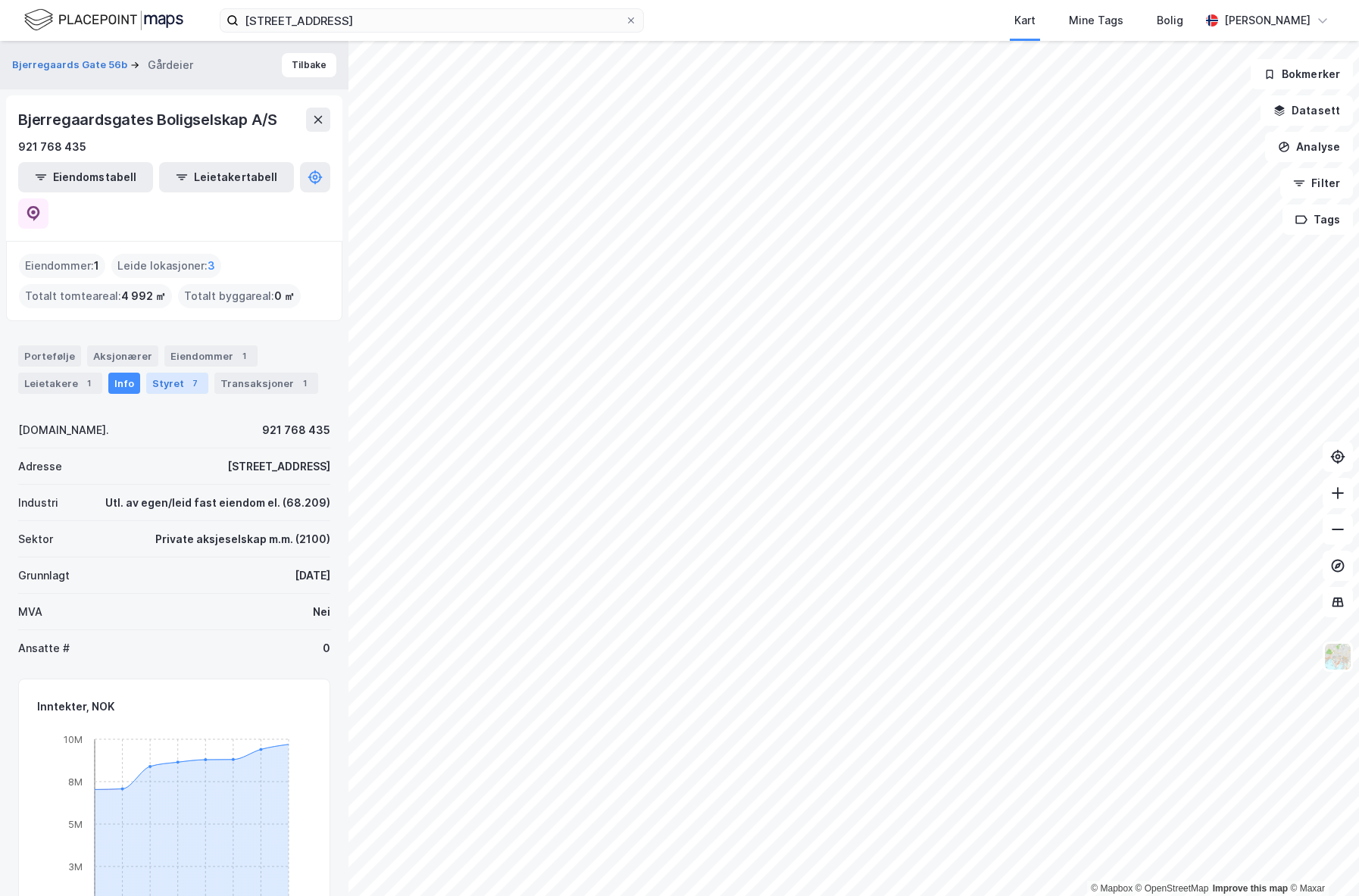
click at [189, 376] on div "7" at bounding box center [195, 383] width 15 height 15
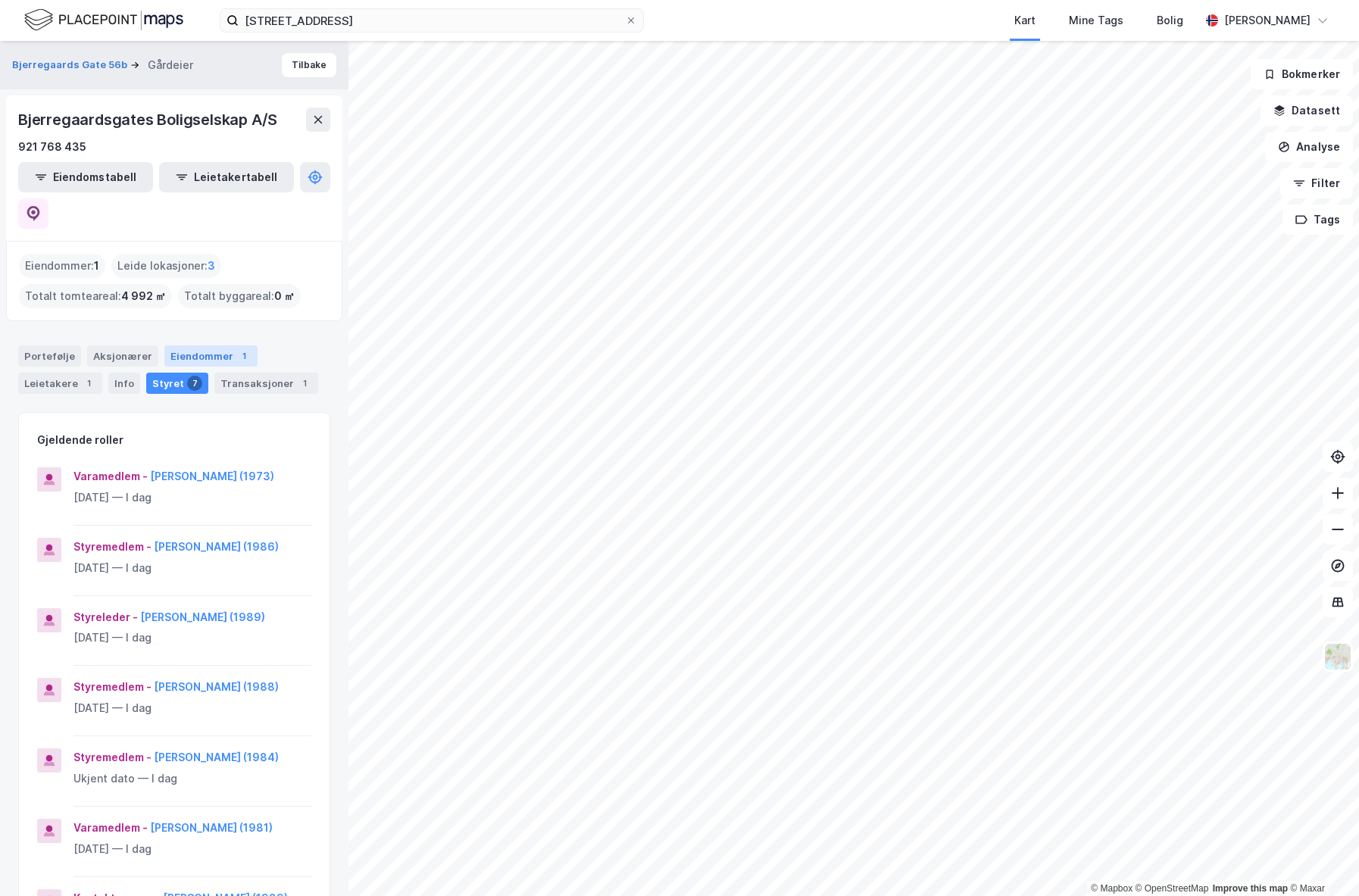
click at [196, 346] on div "Eiendommer 1" at bounding box center [210, 356] width 93 height 22
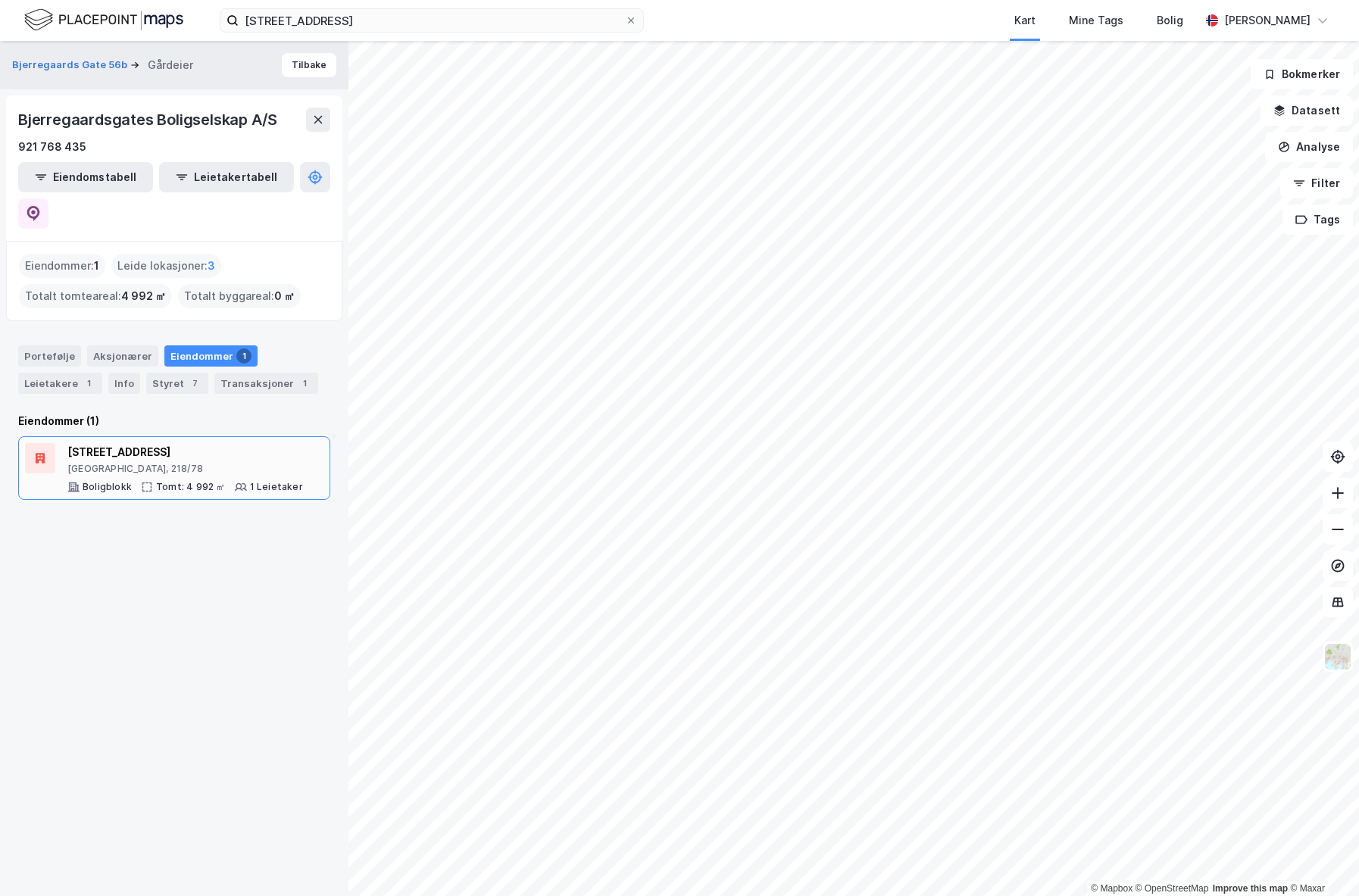
click at [184, 443] on div "[STREET_ADDRESS]" at bounding box center [186, 452] width 236 height 18
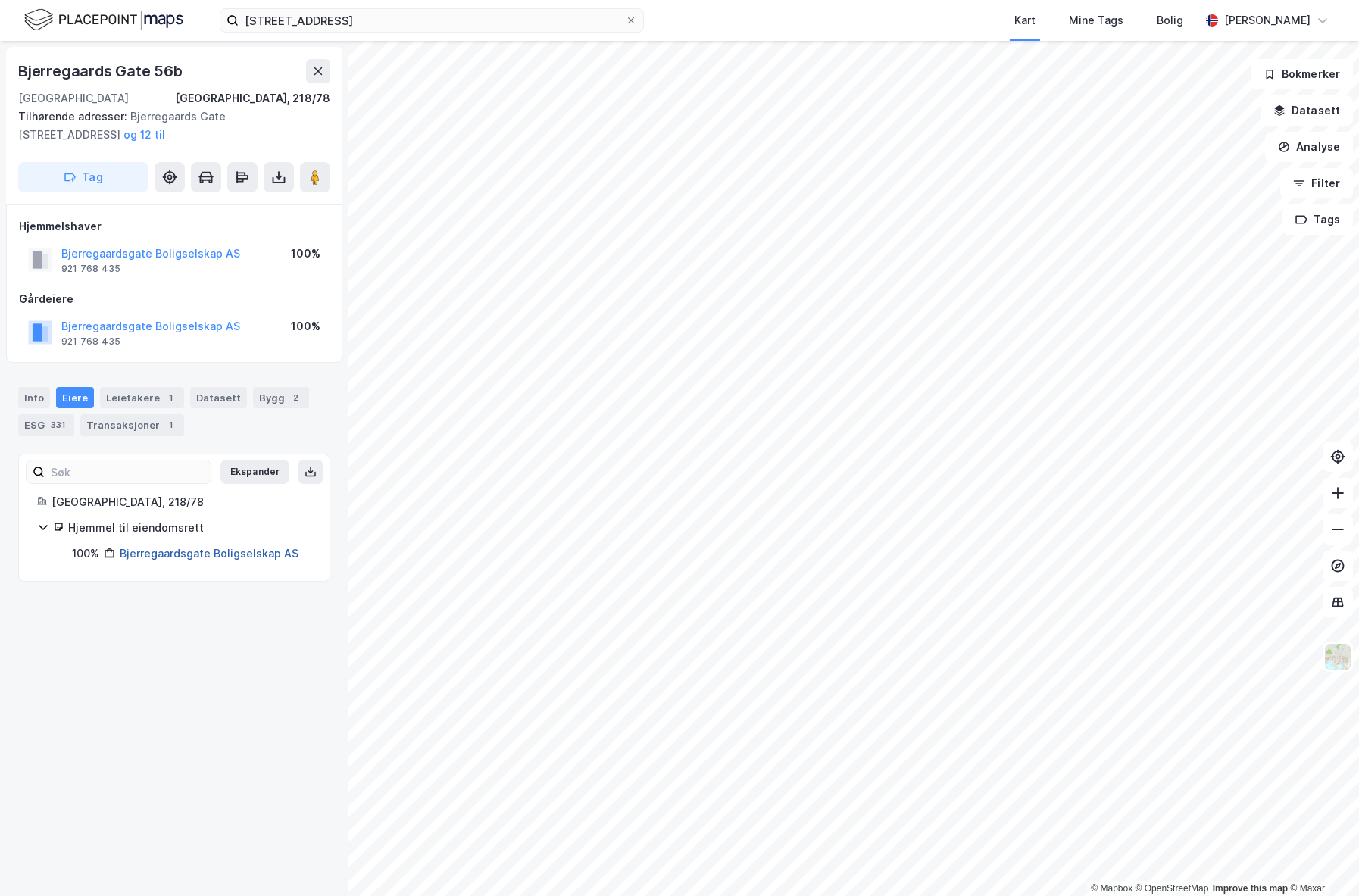
click at [166, 549] on link "Bjerregaardsgate Boligselskap AS" at bounding box center [209, 553] width 179 height 13
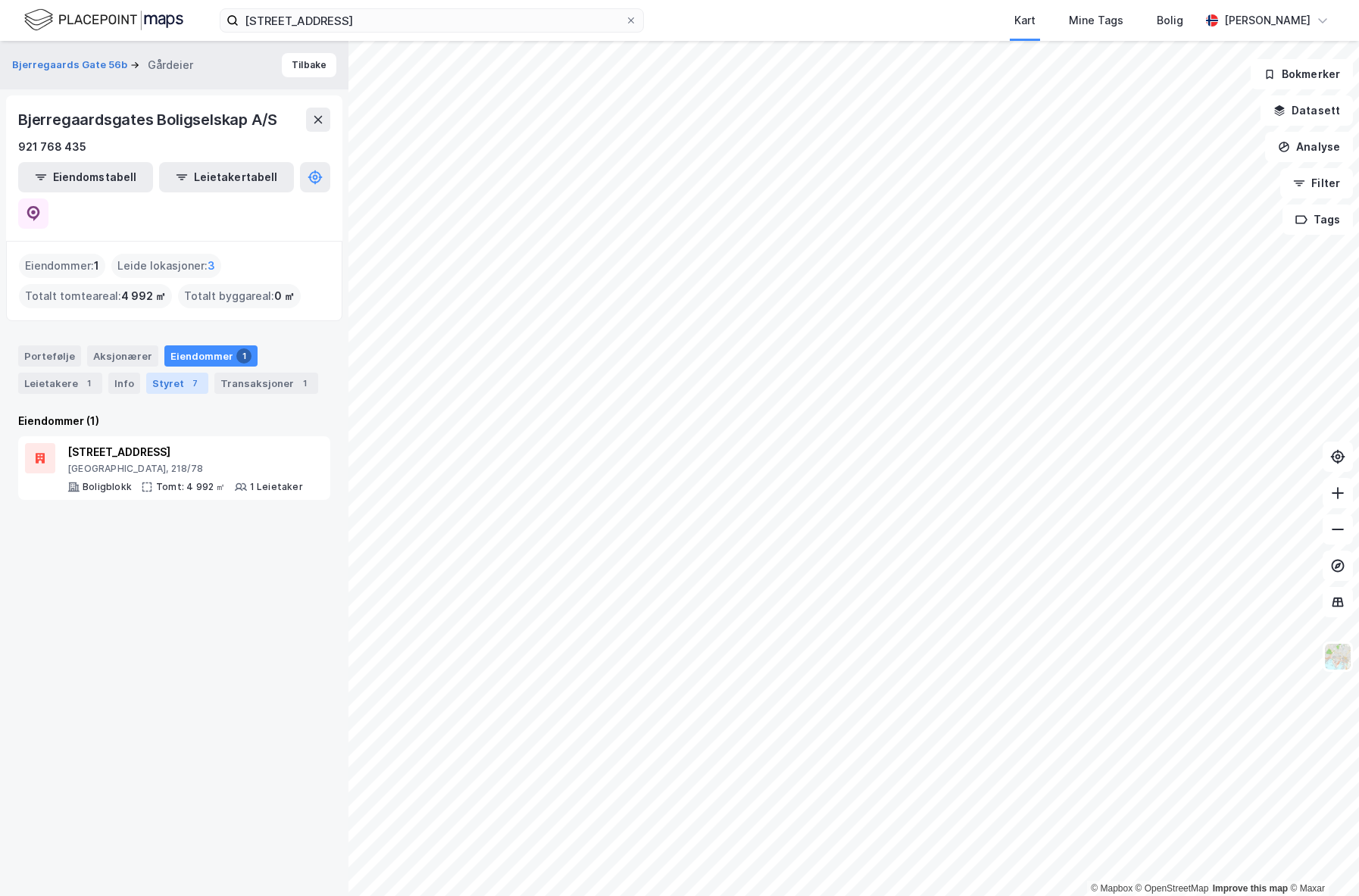
click at [175, 373] on div "Styret 7" at bounding box center [177, 383] width 62 height 22
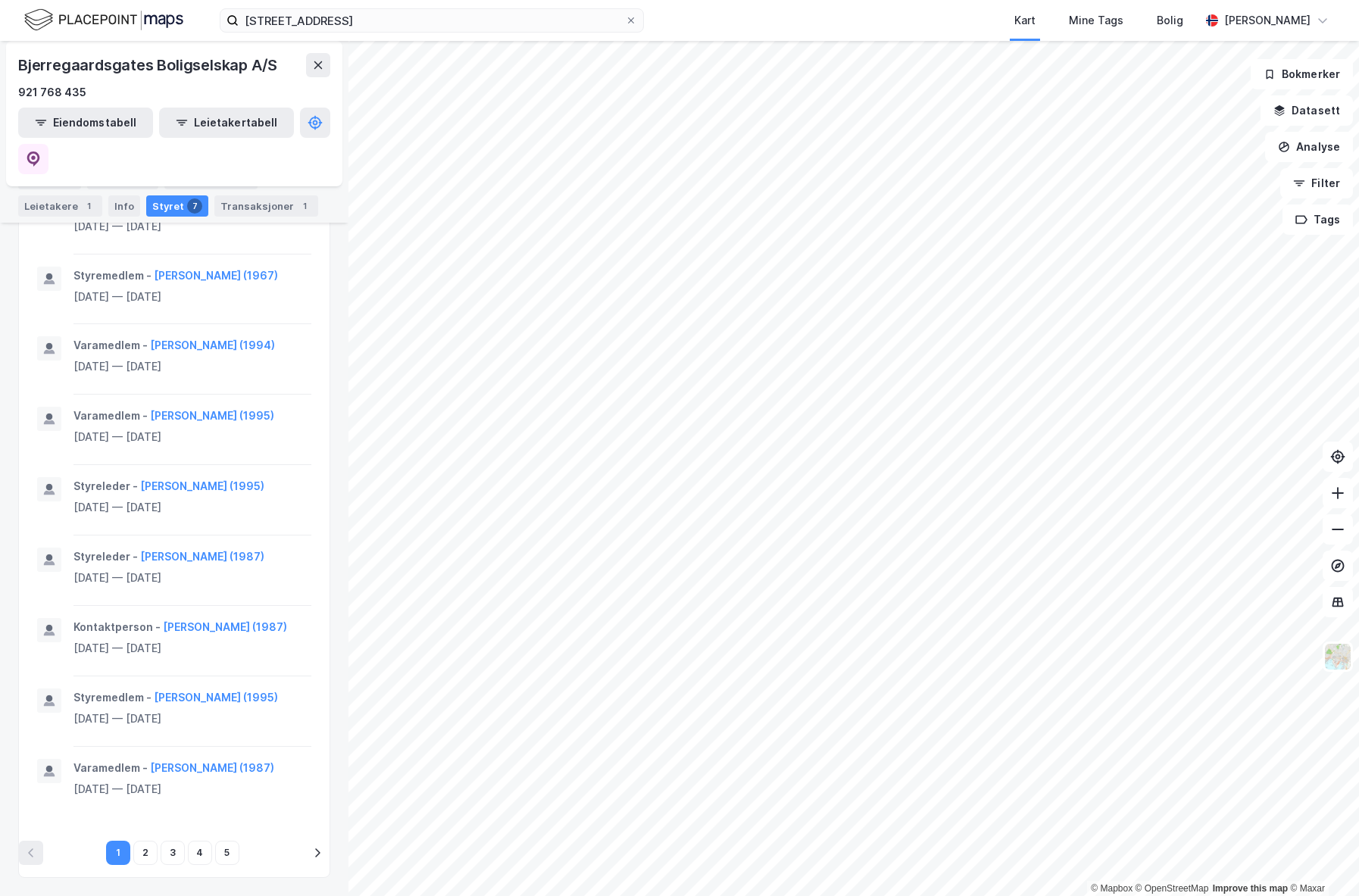
scroll to position [985, 0]
click at [219, 856] on button "5" at bounding box center [226, 852] width 24 height 24
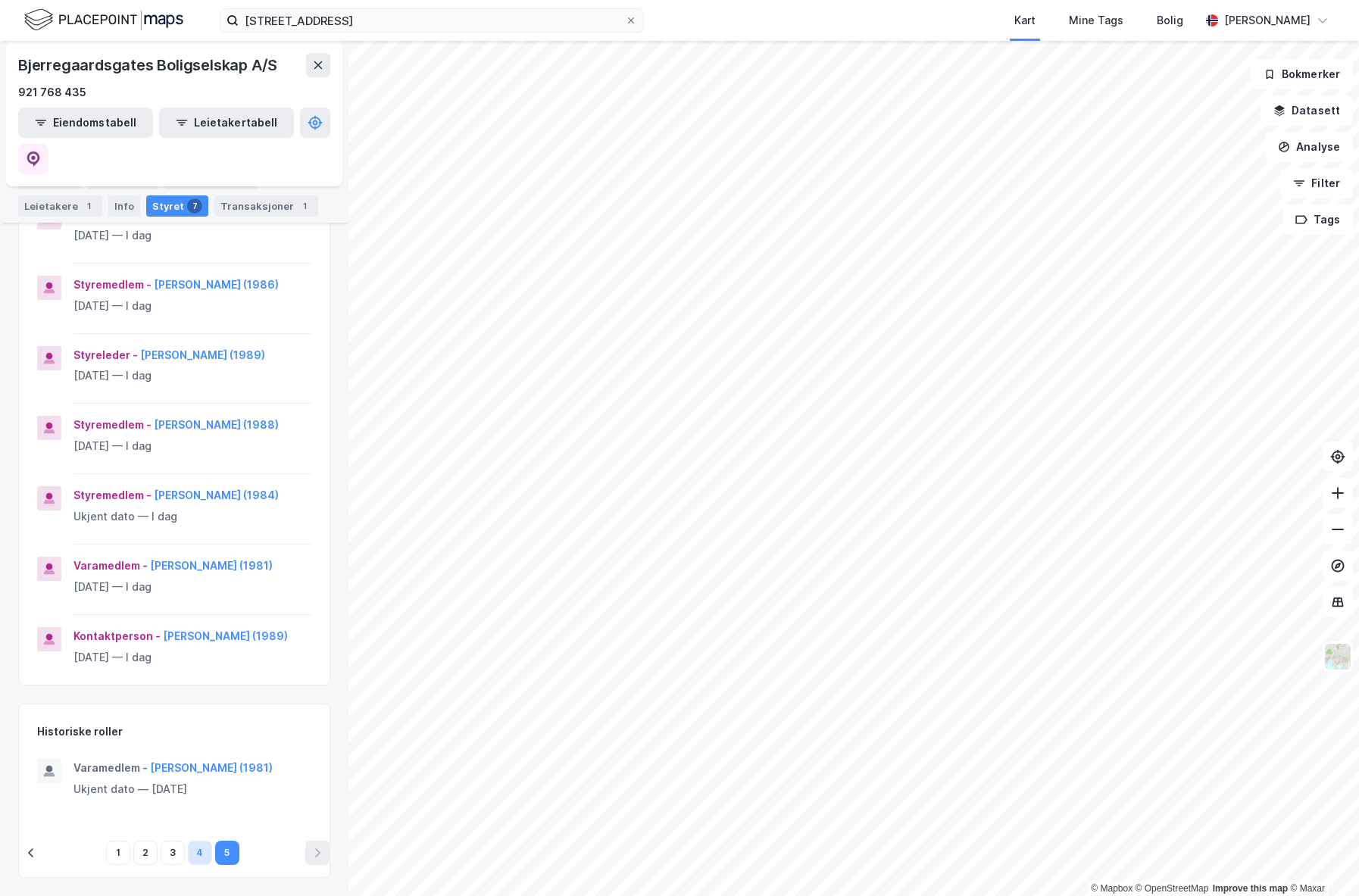
click at [195, 856] on button "4" at bounding box center [199, 852] width 24 height 24
